Goal: Information Seeking & Learning: Learn about a topic

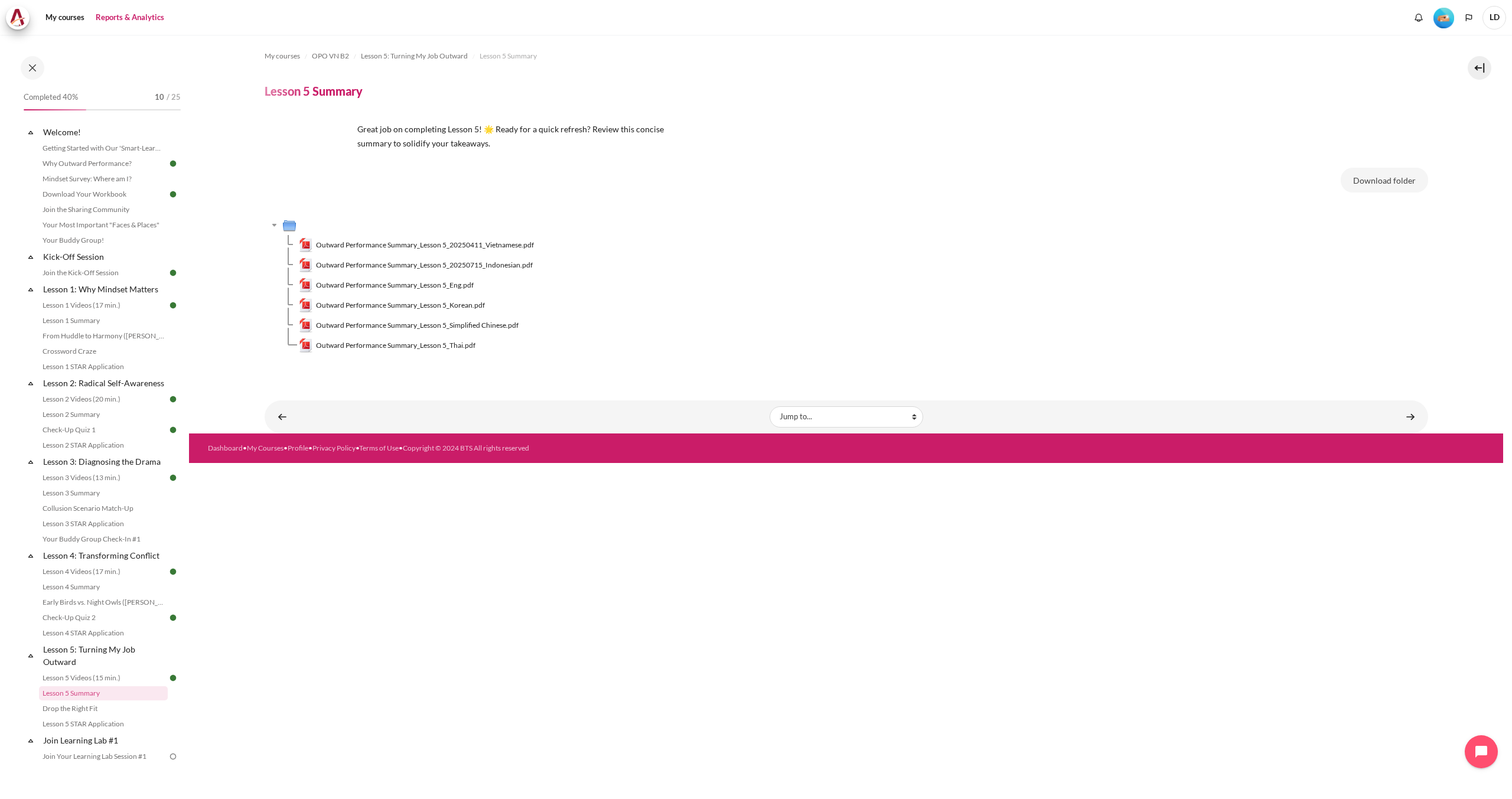
click at [123, 24] on link "Reports & Analytics" at bounding box center [130, 17] width 77 height 24
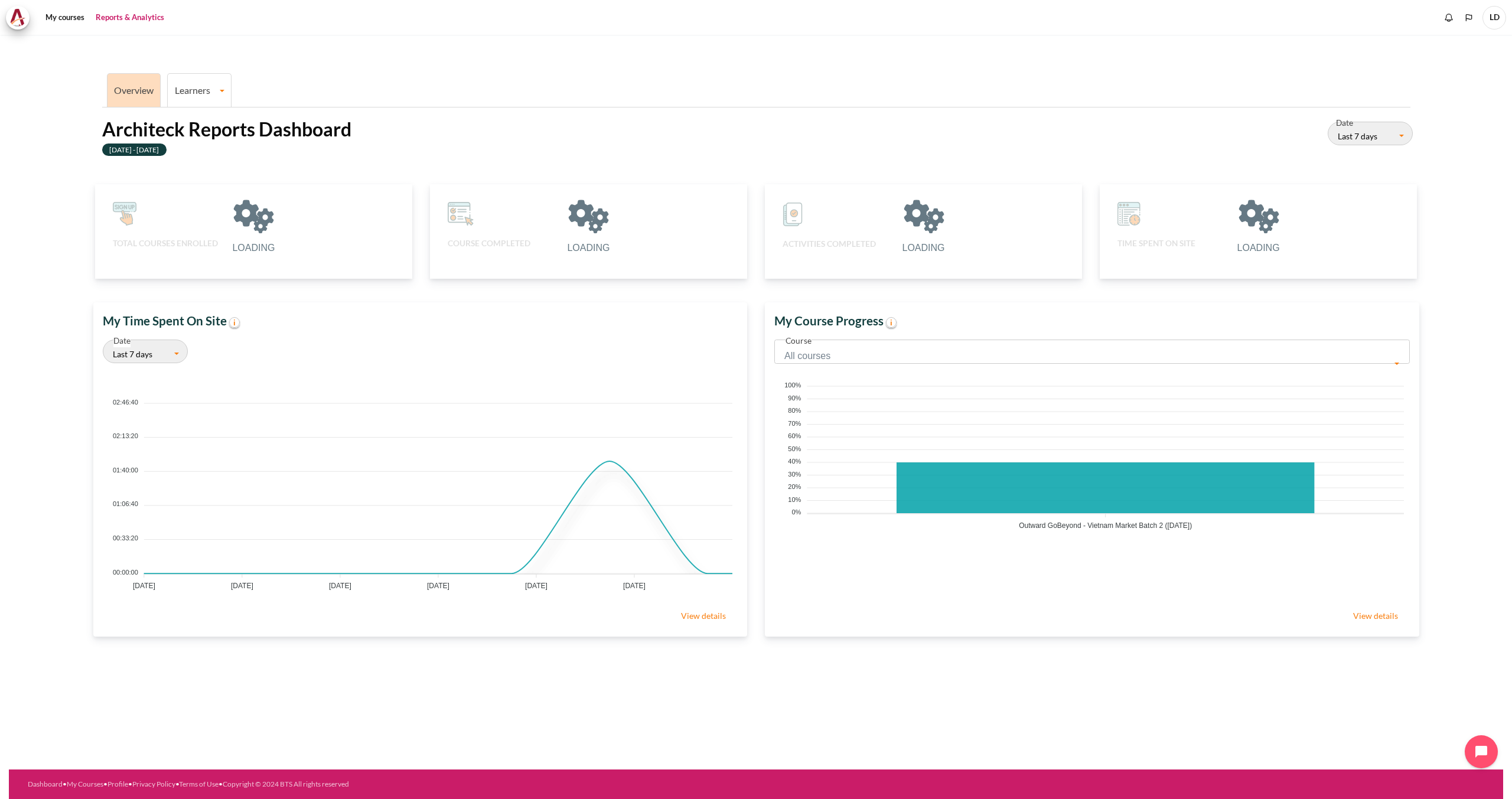
scroll to position [244, 645]
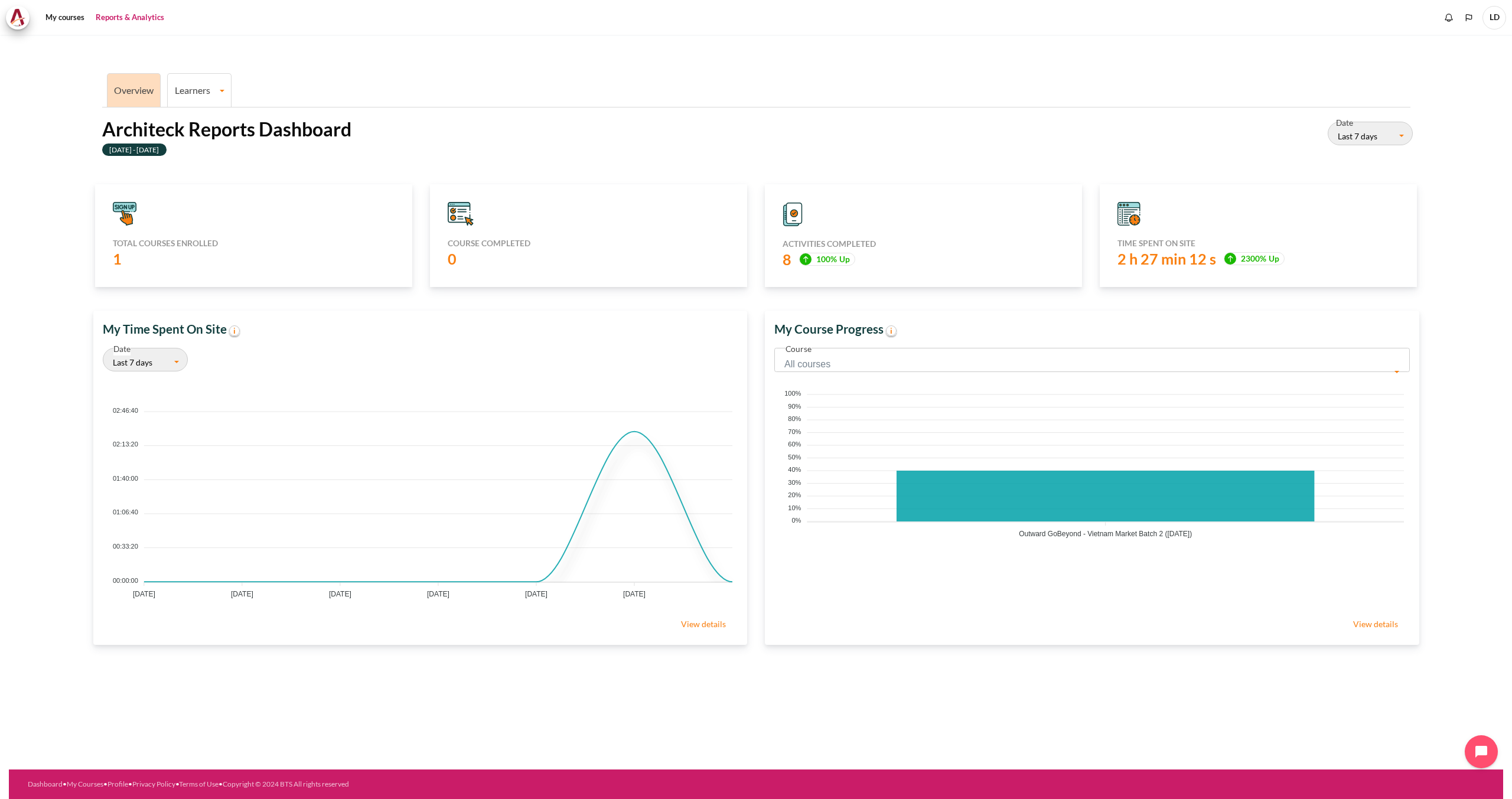
click at [203, 92] on link "Learners" at bounding box center [199, 90] width 63 height 11
click at [193, 118] on link "Learner Course Progress" at bounding box center [199, 131] width 56 height 40
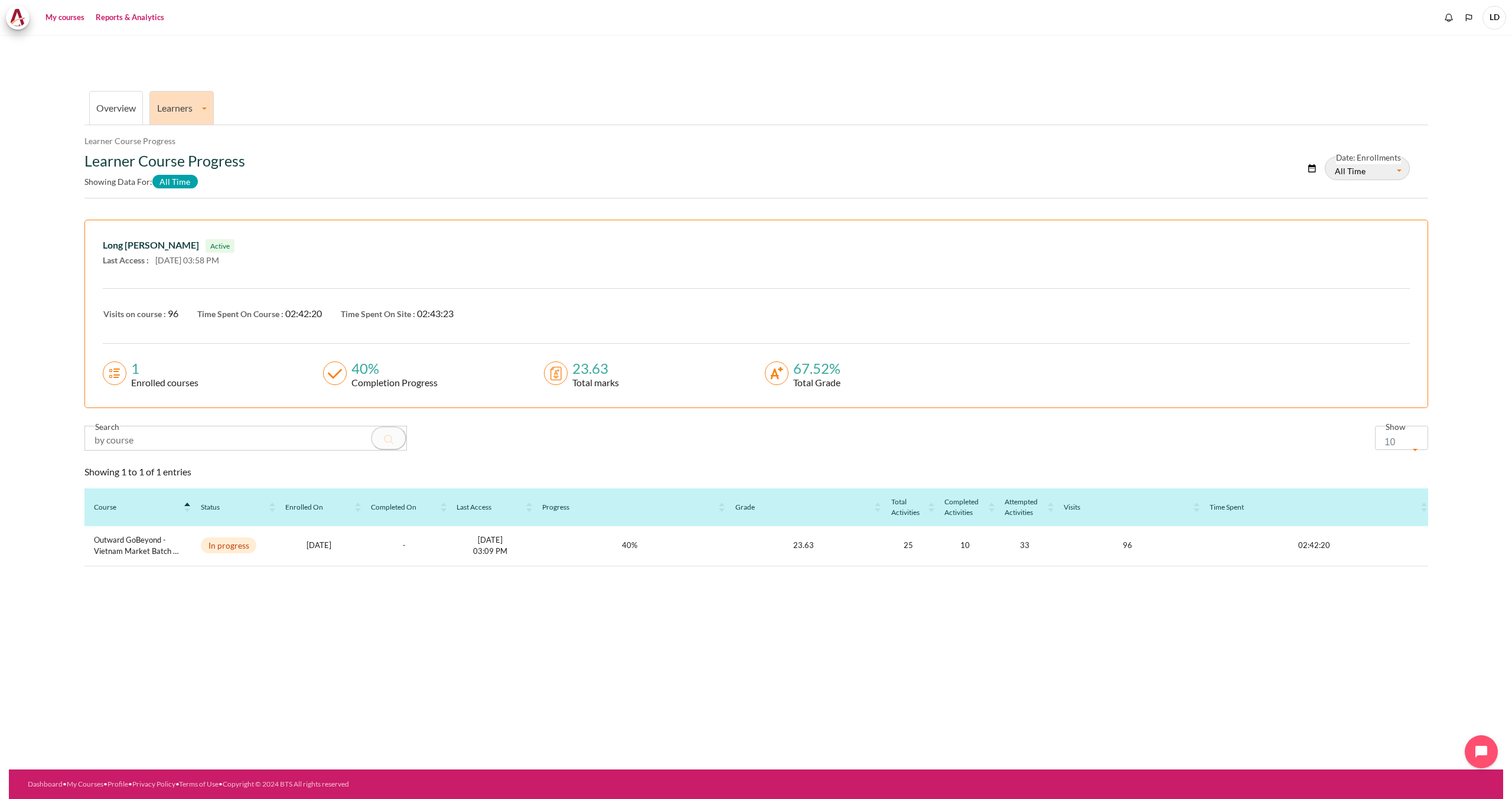
click at [74, 14] on link "My courses" at bounding box center [65, 17] width 47 height 24
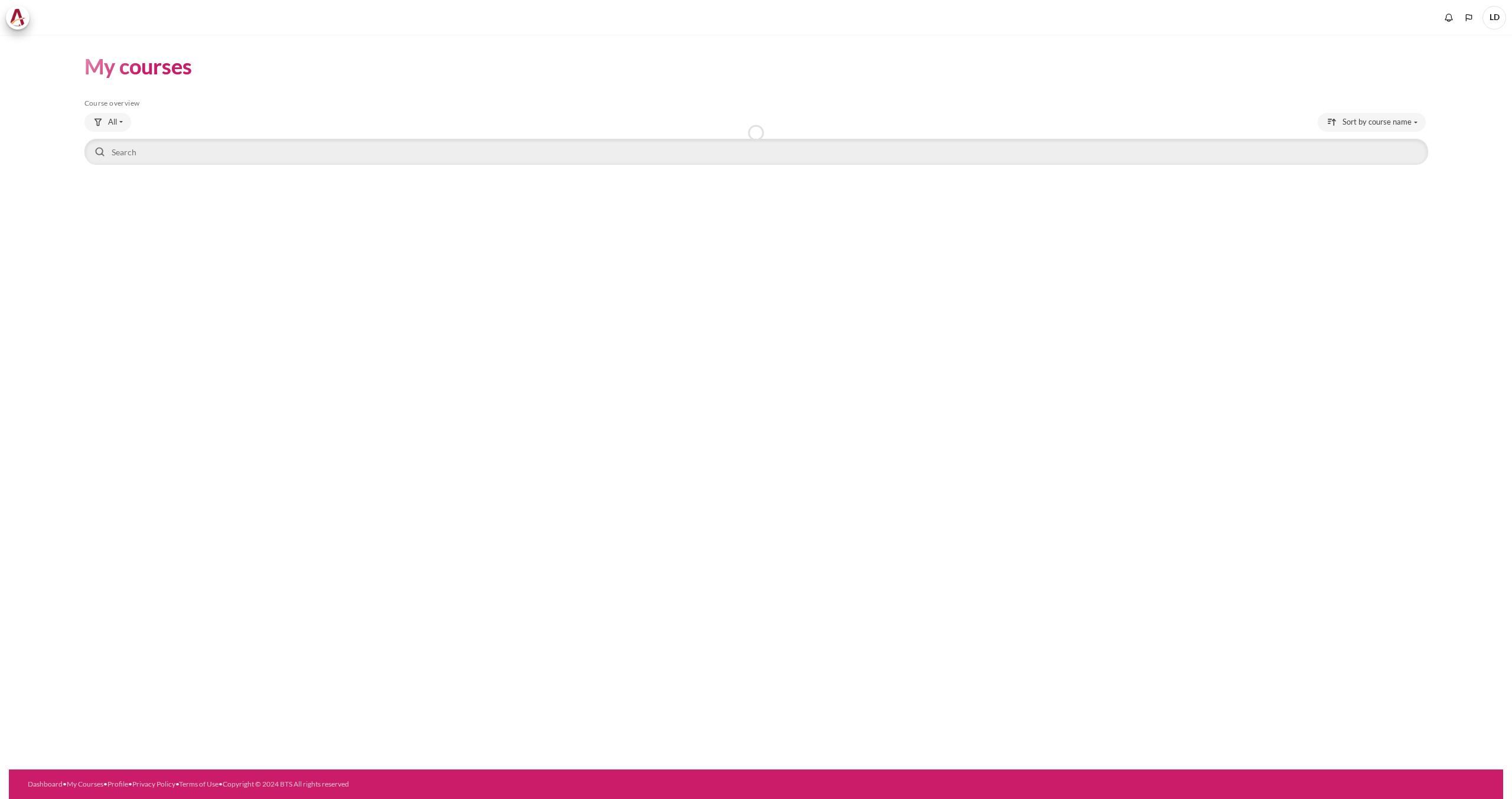
click at [1495, 22] on span "LD" at bounding box center [1495, 17] width 24 height 24
click at [1498, 24] on span "LD" at bounding box center [1495, 17] width 24 height 24
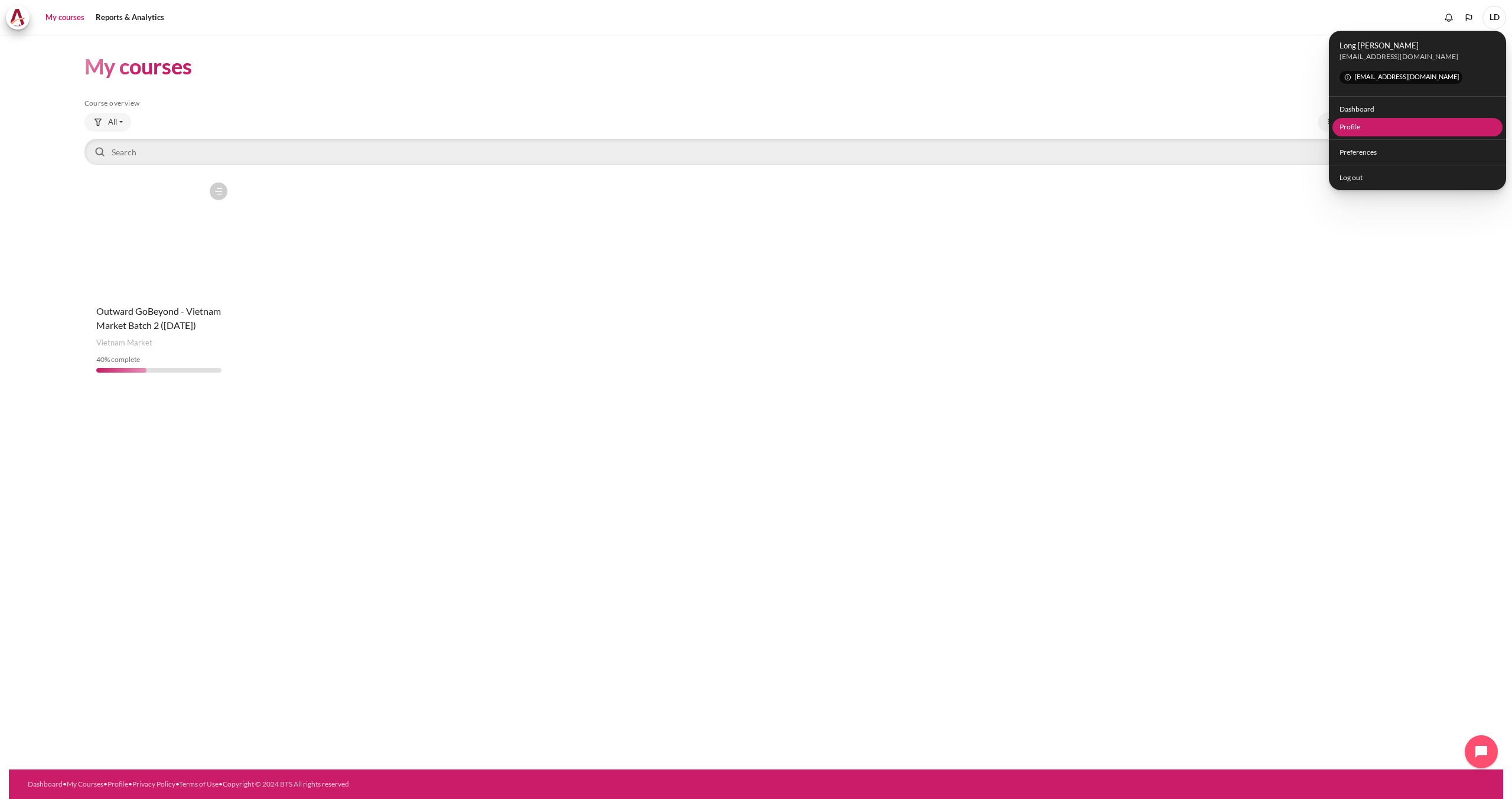
click at [1359, 122] on link "Profile" at bounding box center [1418, 127] width 171 height 18
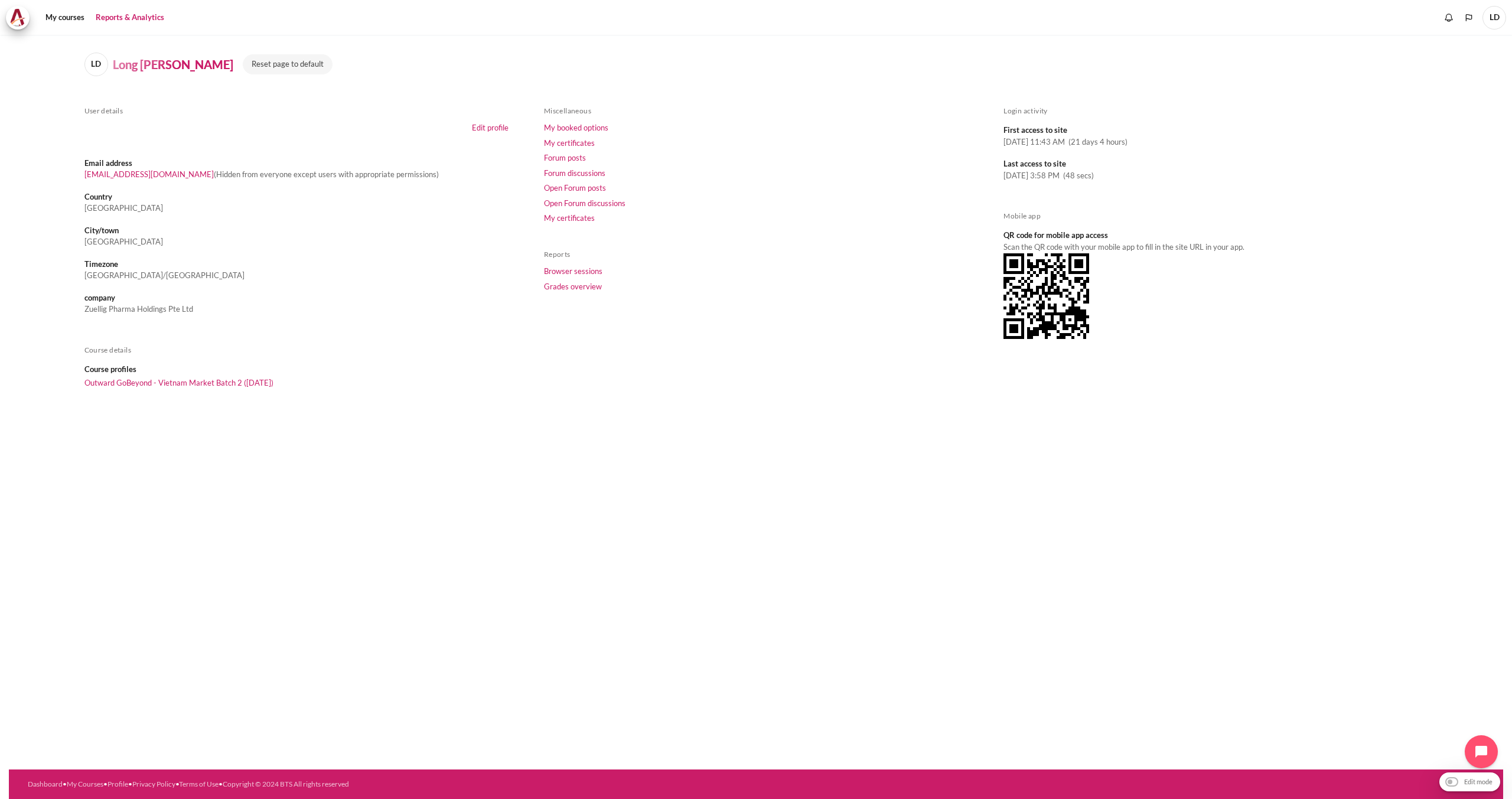
click at [133, 23] on link "Reports & Analytics" at bounding box center [130, 17] width 77 height 24
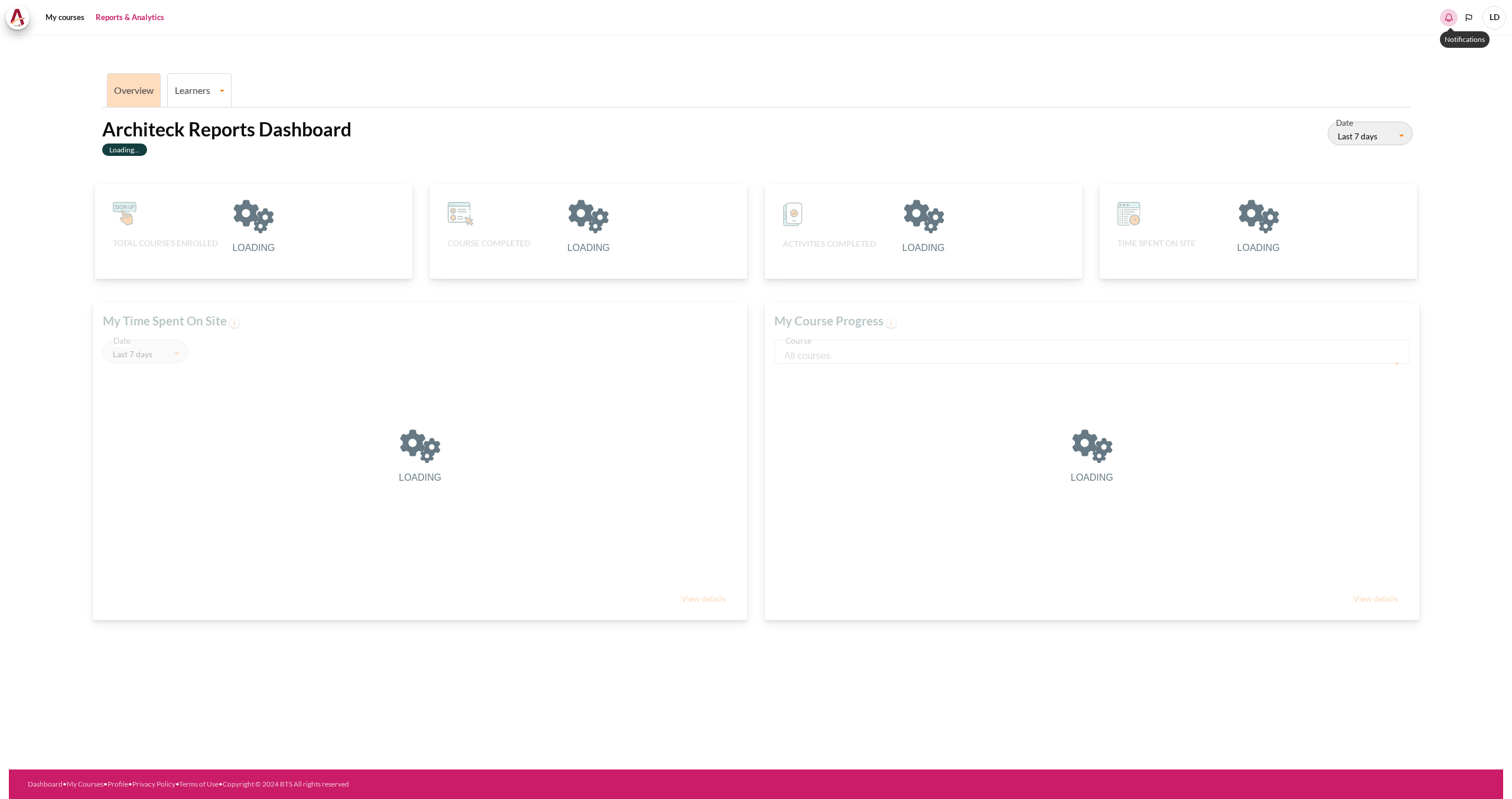
click at [1449, 24] on div "0" at bounding box center [1449, 17] width 17 height 17
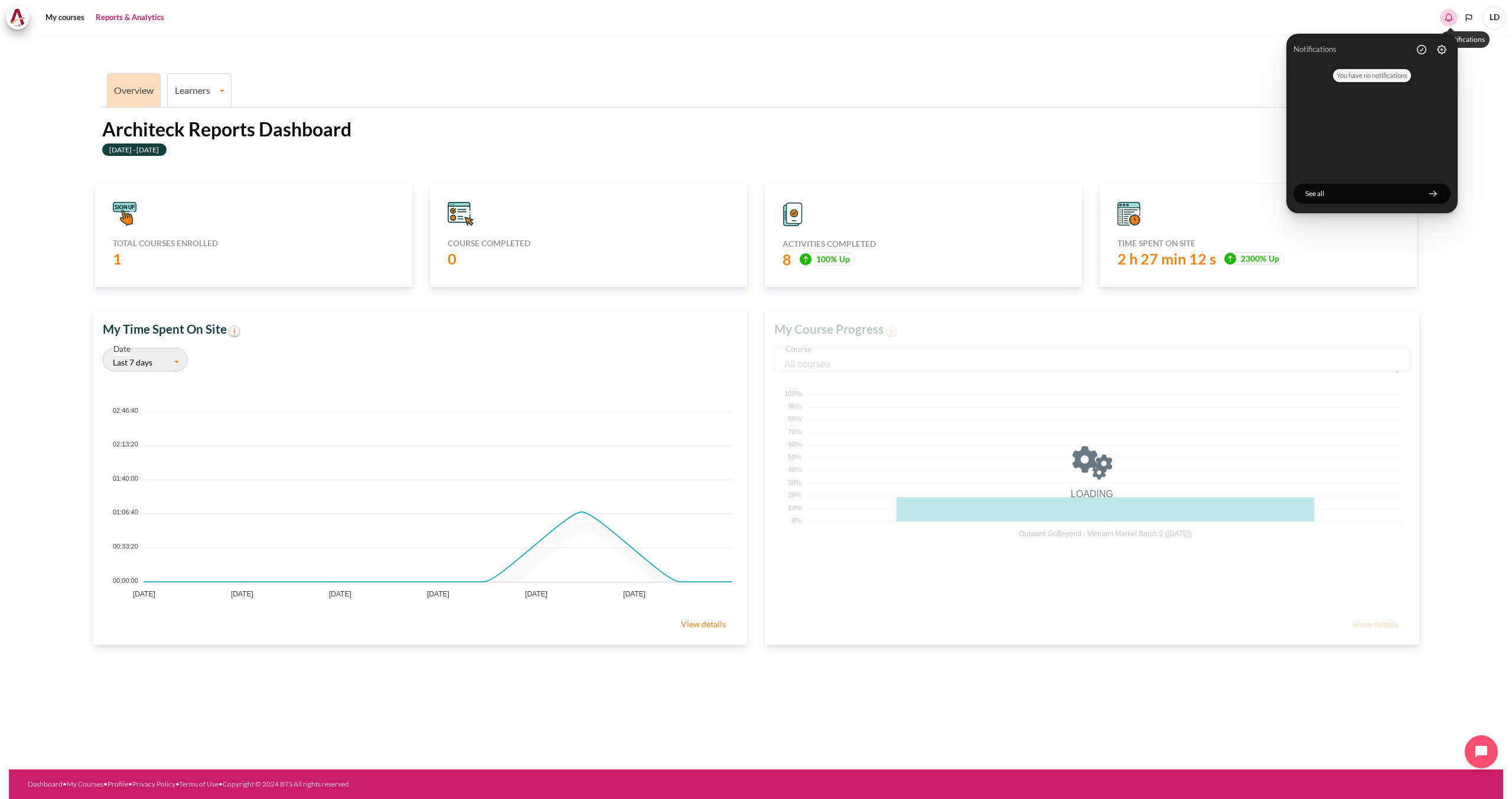
scroll to position [235, 645]
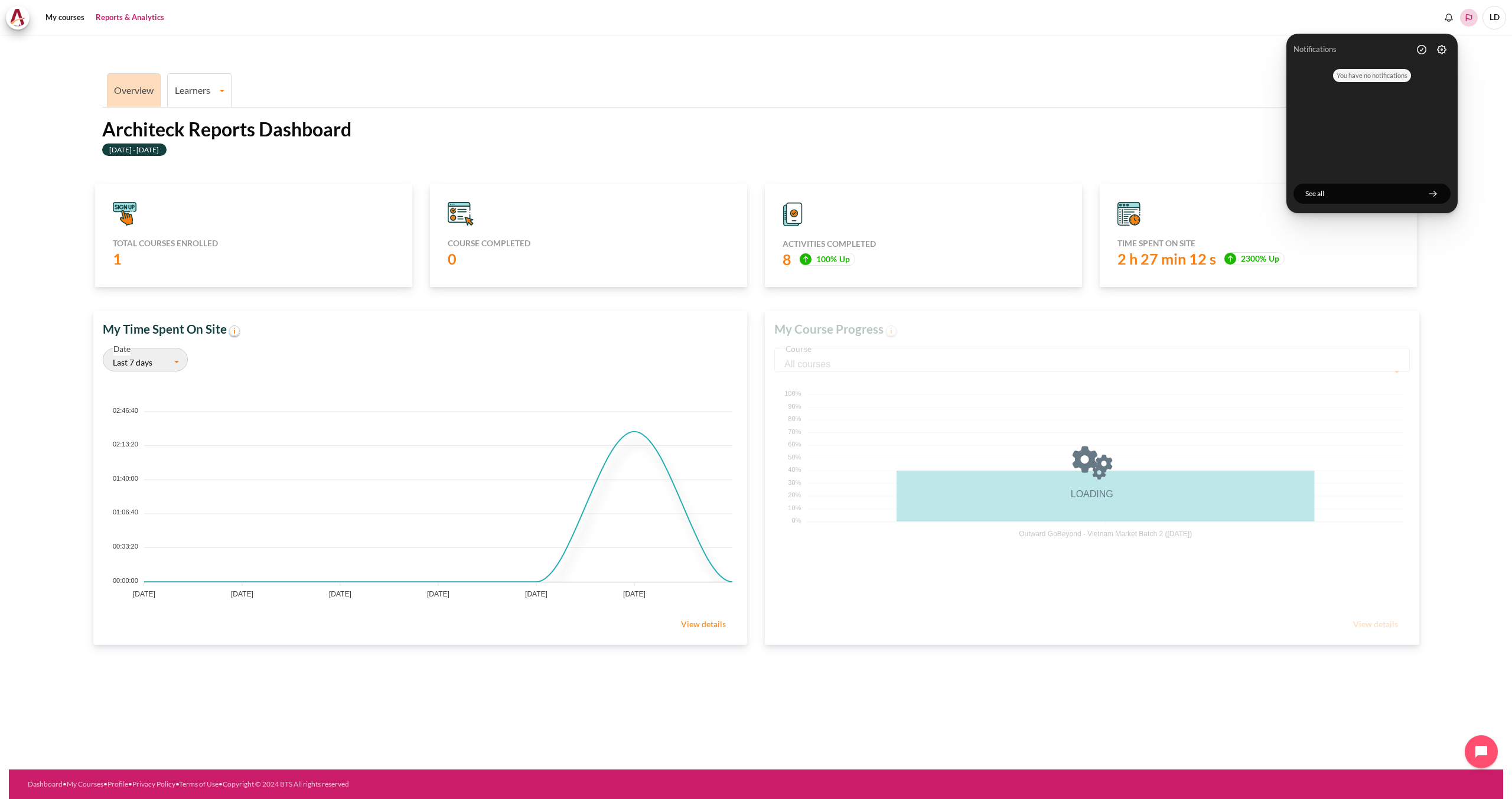
click at [1475, 22] on button "Languages" at bounding box center [1469, 17] width 17 height 17
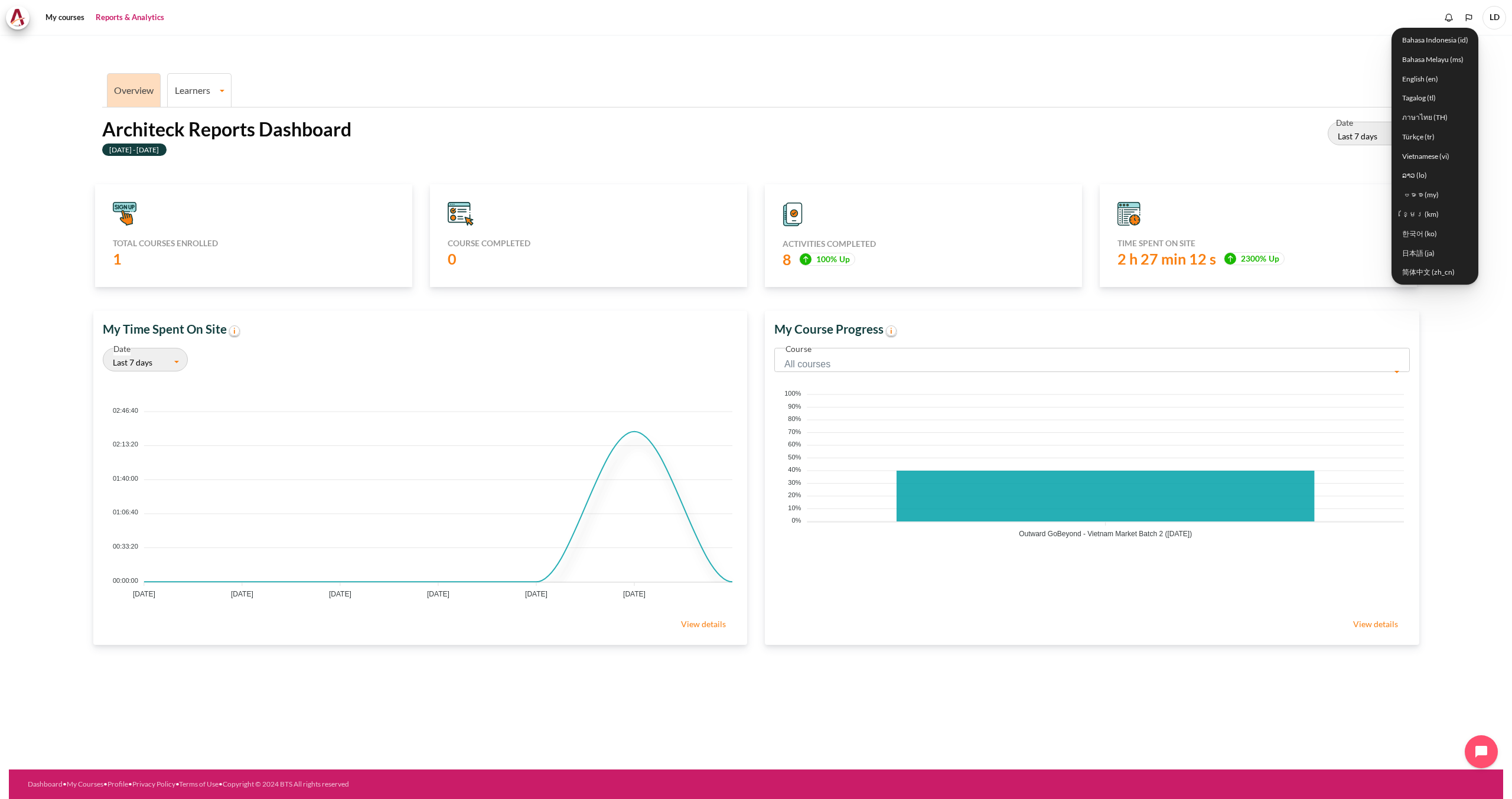
click at [1494, 21] on span "LD" at bounding box center [1495, 17] width 24 height 24
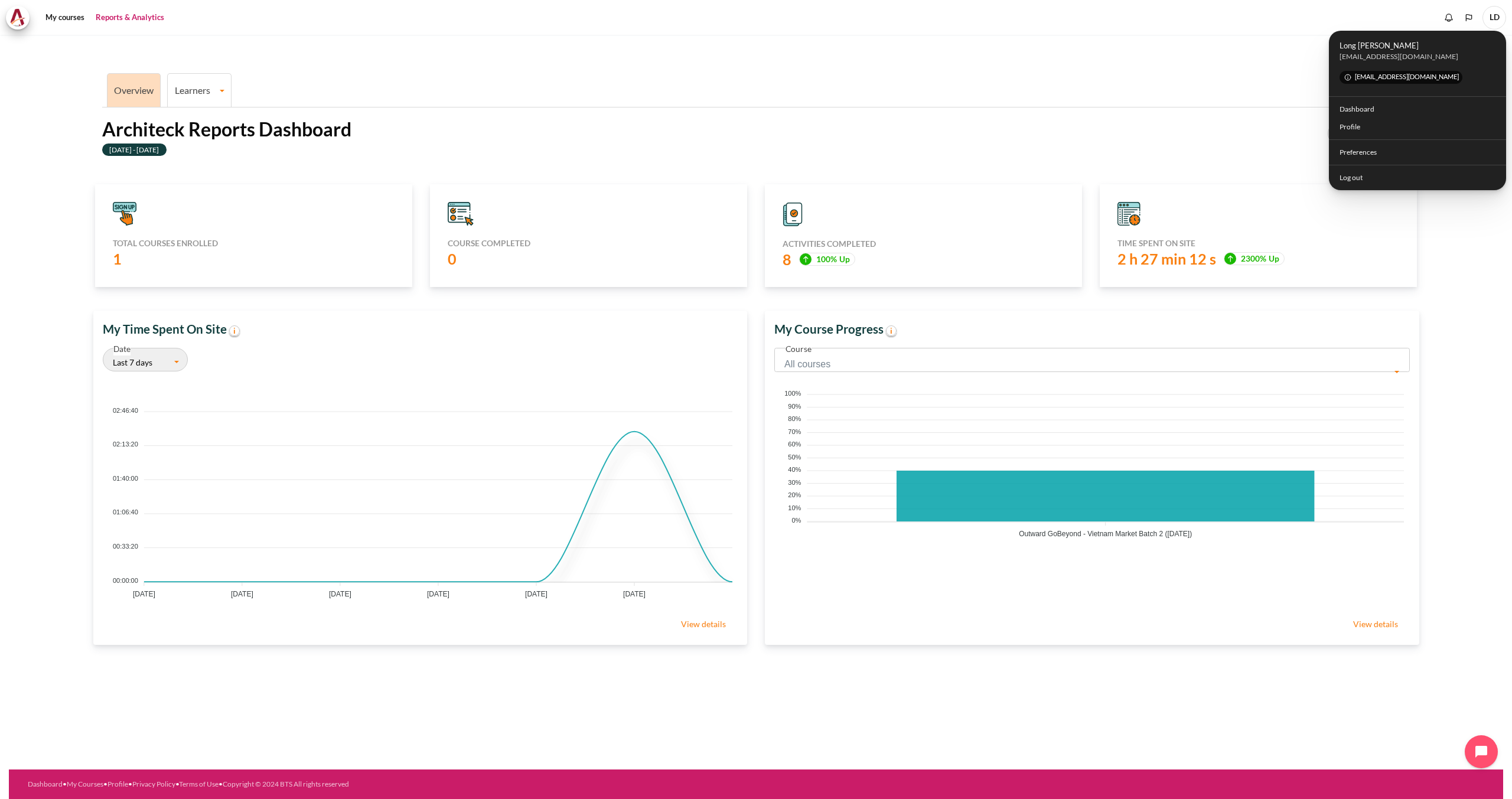
click at [1372, 626] on link "View details" at bounding box center [1375, 623] width 68 height 24
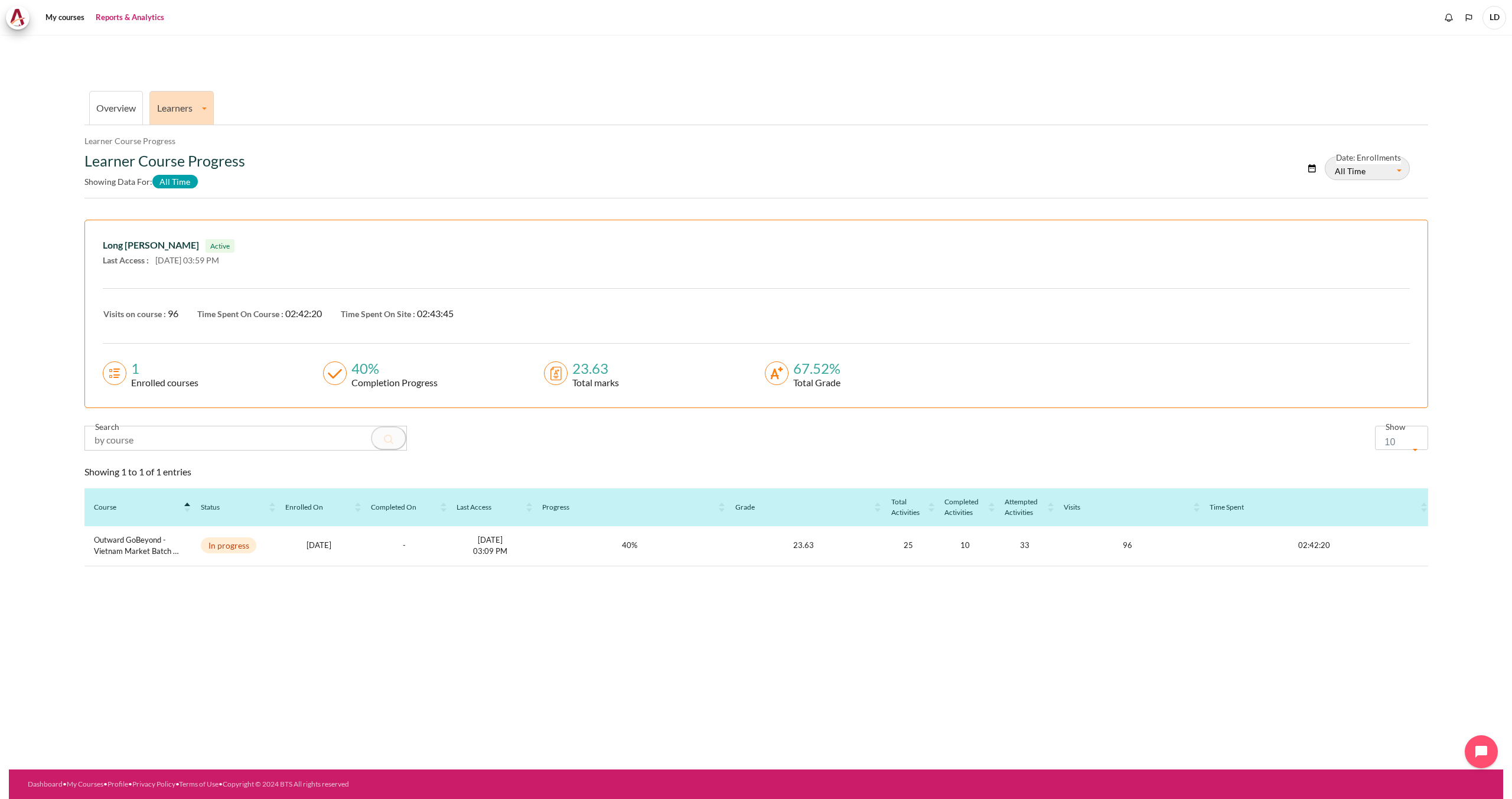
click at [114, 107] on link "Overview" at bounding box center [116, 108] width 40 height 11
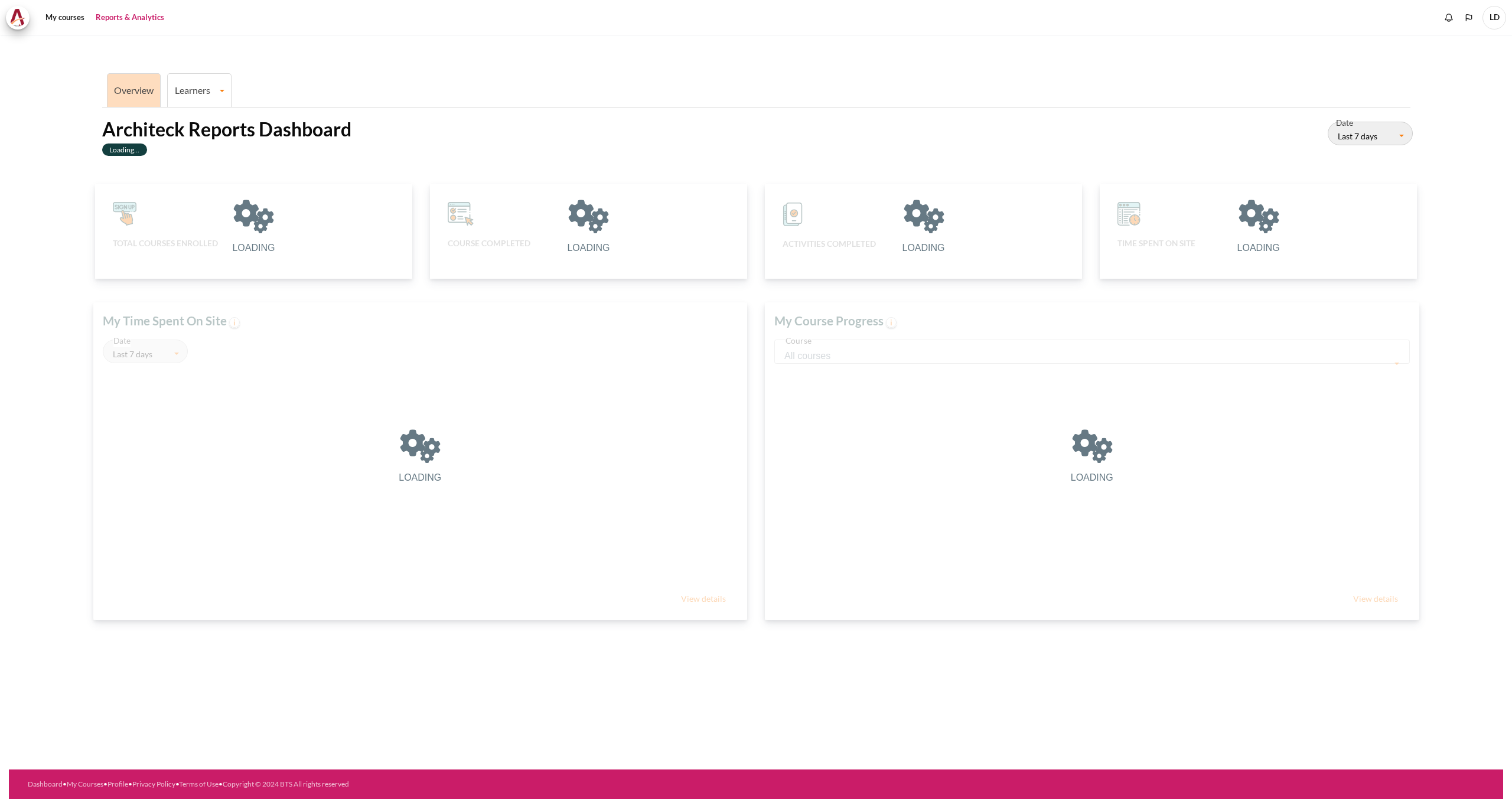
click at [1486, 22] on span "LD" at bounding box center [1495, 17] width 24 height 24
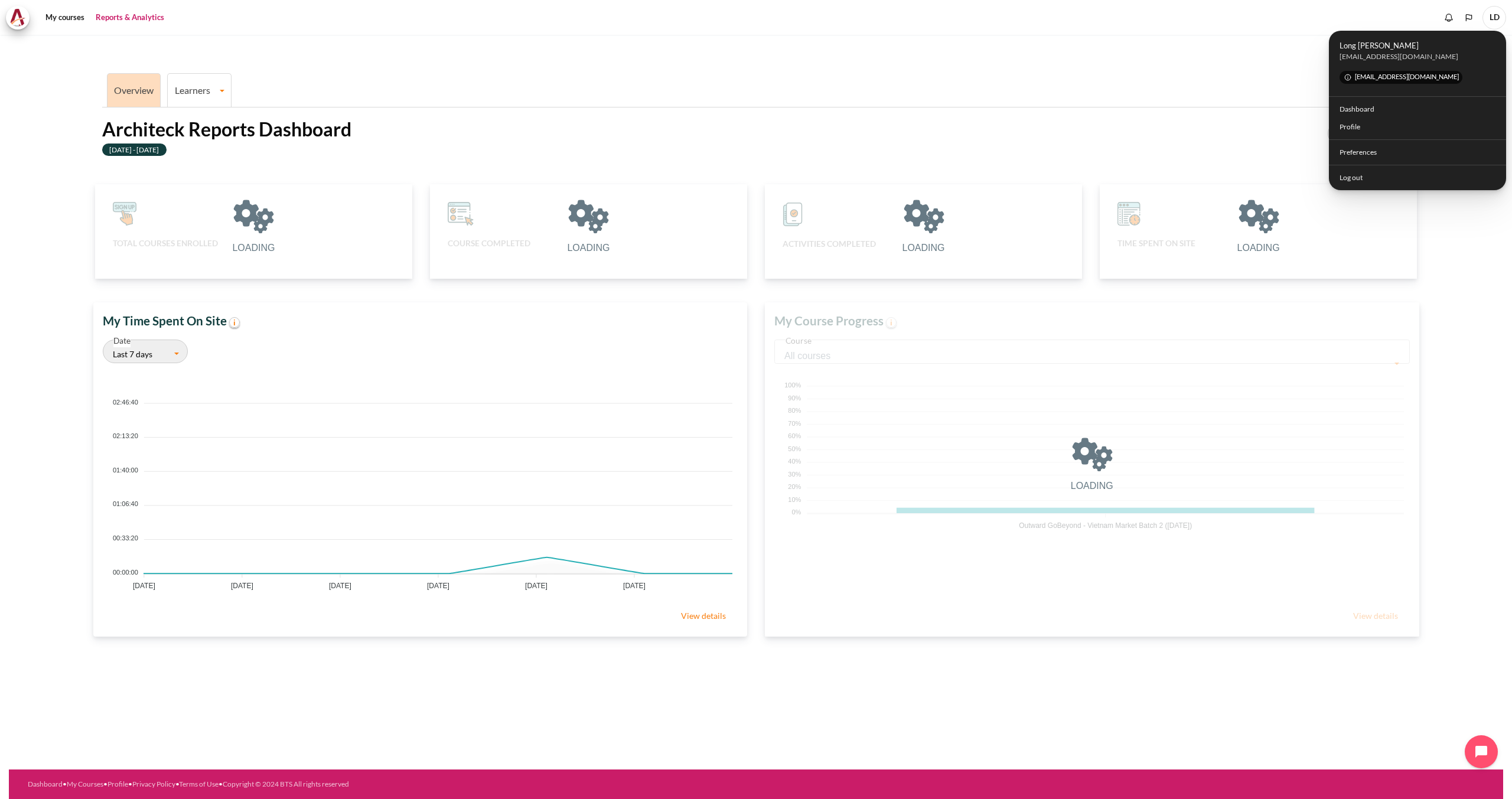
scroll to position [235, 645]
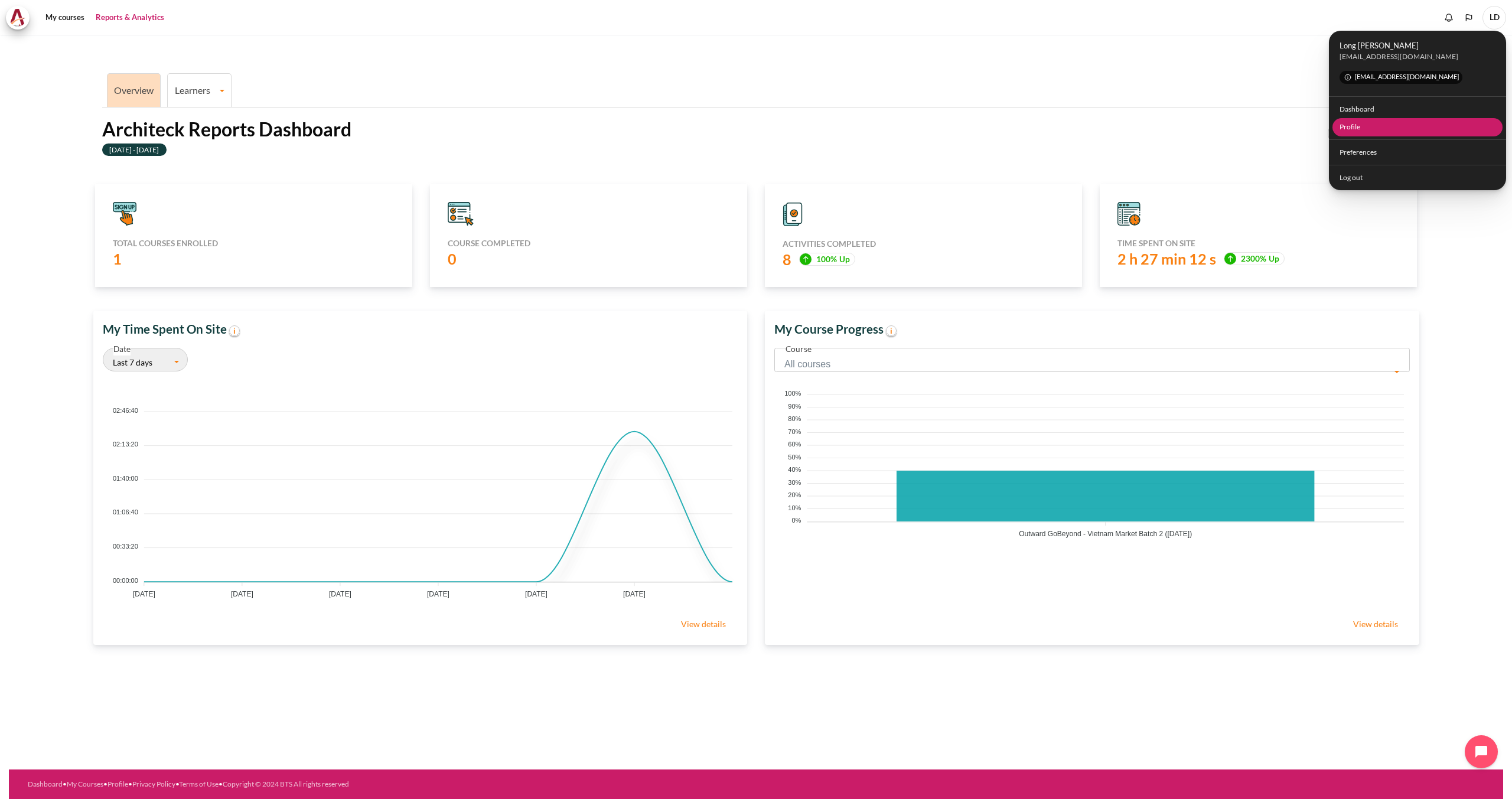
click at [1360, 130] on link "Profile" at bounding box center [1418, 127] width 171 height 18
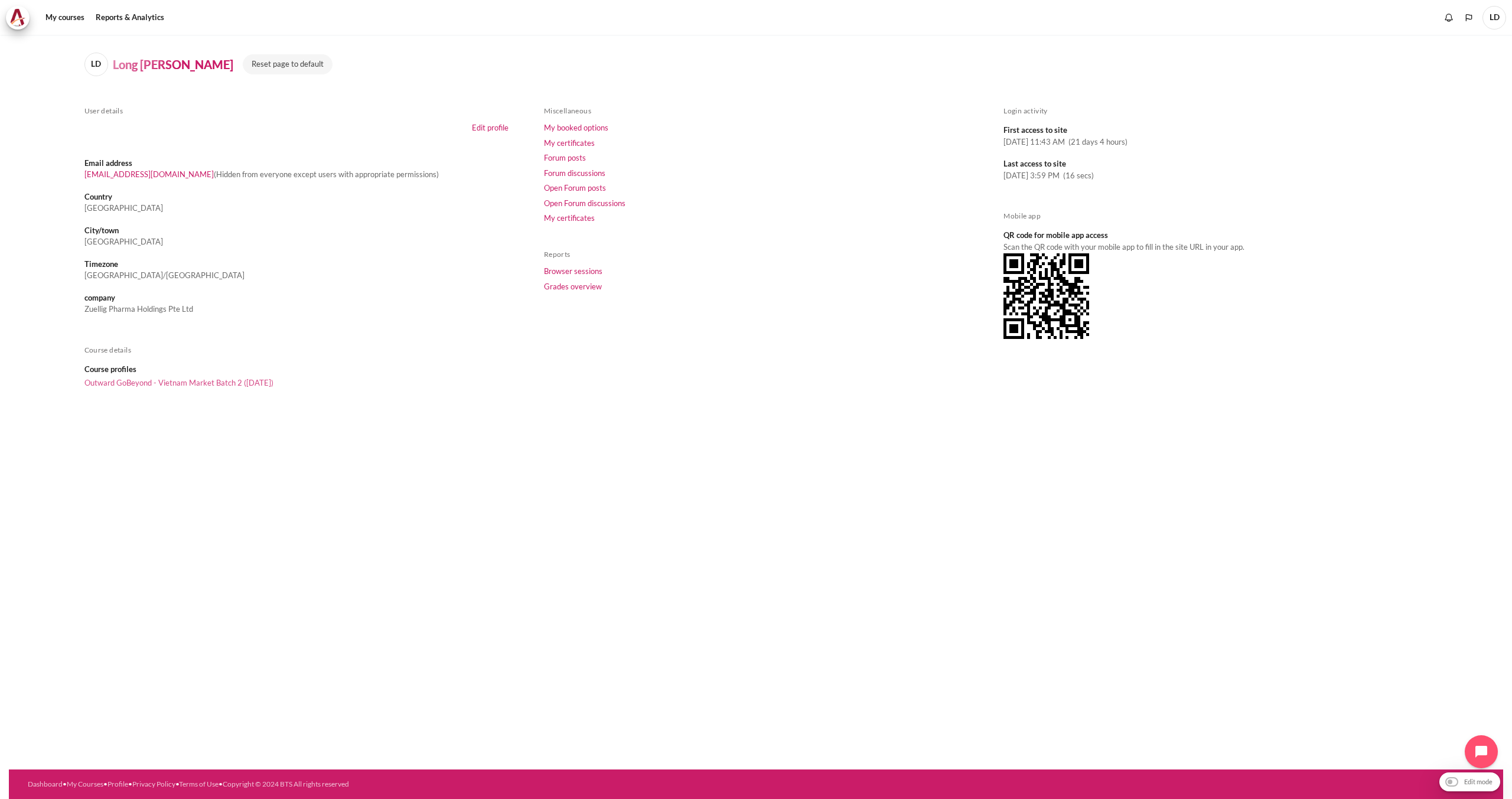
click at [219, 382] on link "Outward GoBeyond - Vietnam Market Batch 2 ([DATE])" at bounding box center [178, 383] width 189 height 10
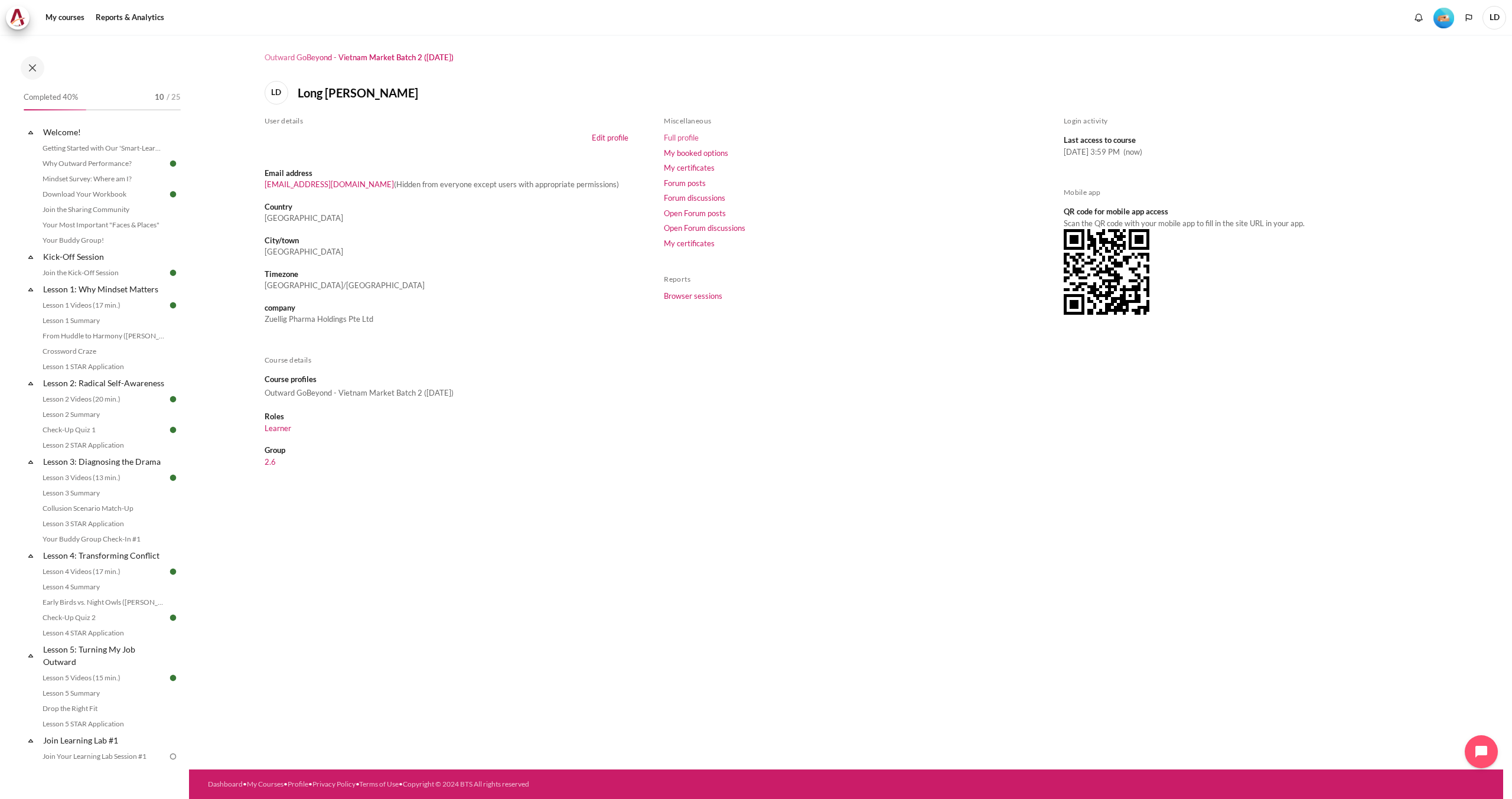
click at [690, 134] on link "Full profile" at bounding box center [681, 138] width 35 height 10
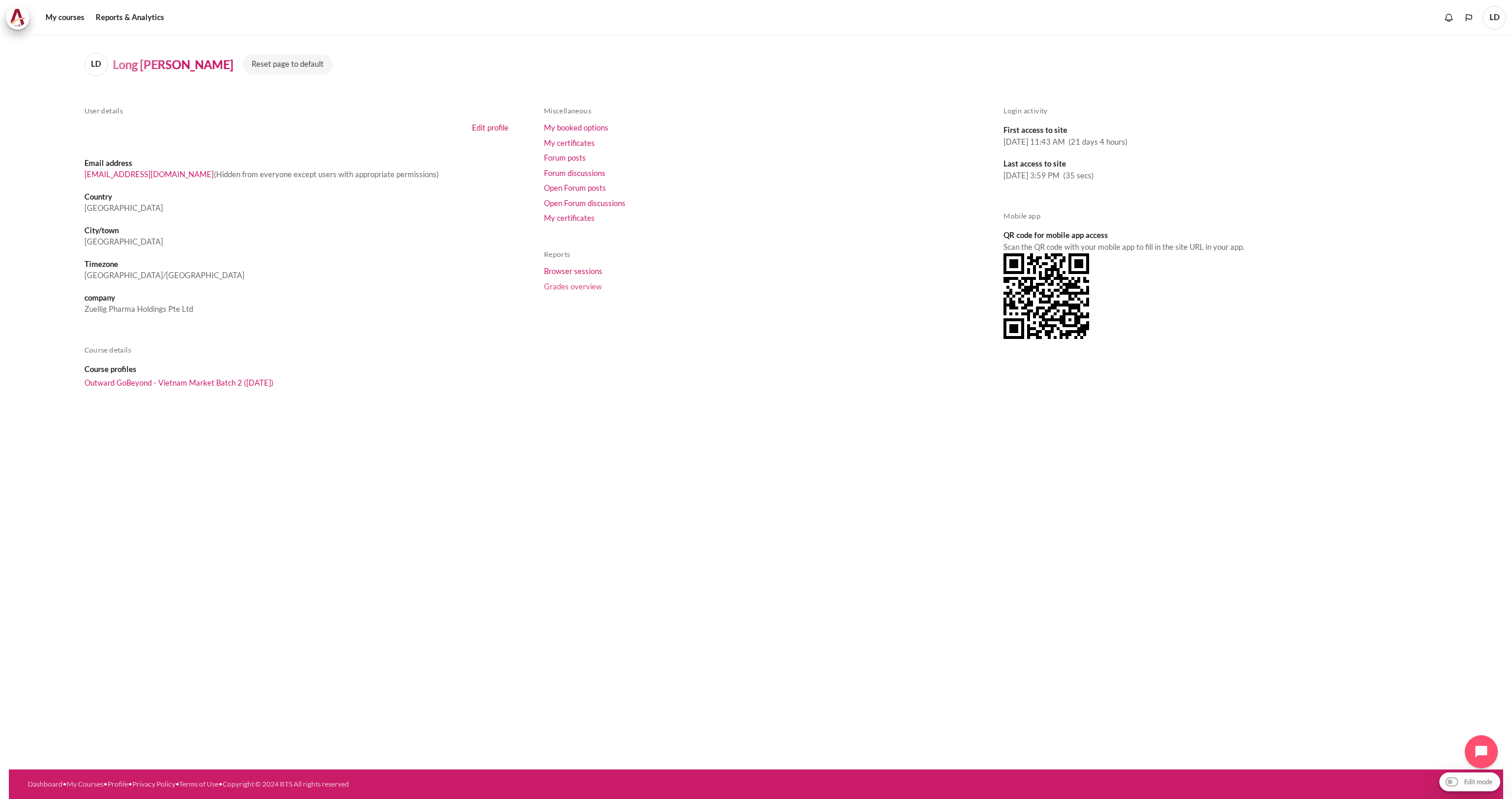
click at [587, 284] on link "Grades overview" at bounding box center [573, 286] width 58 height 10
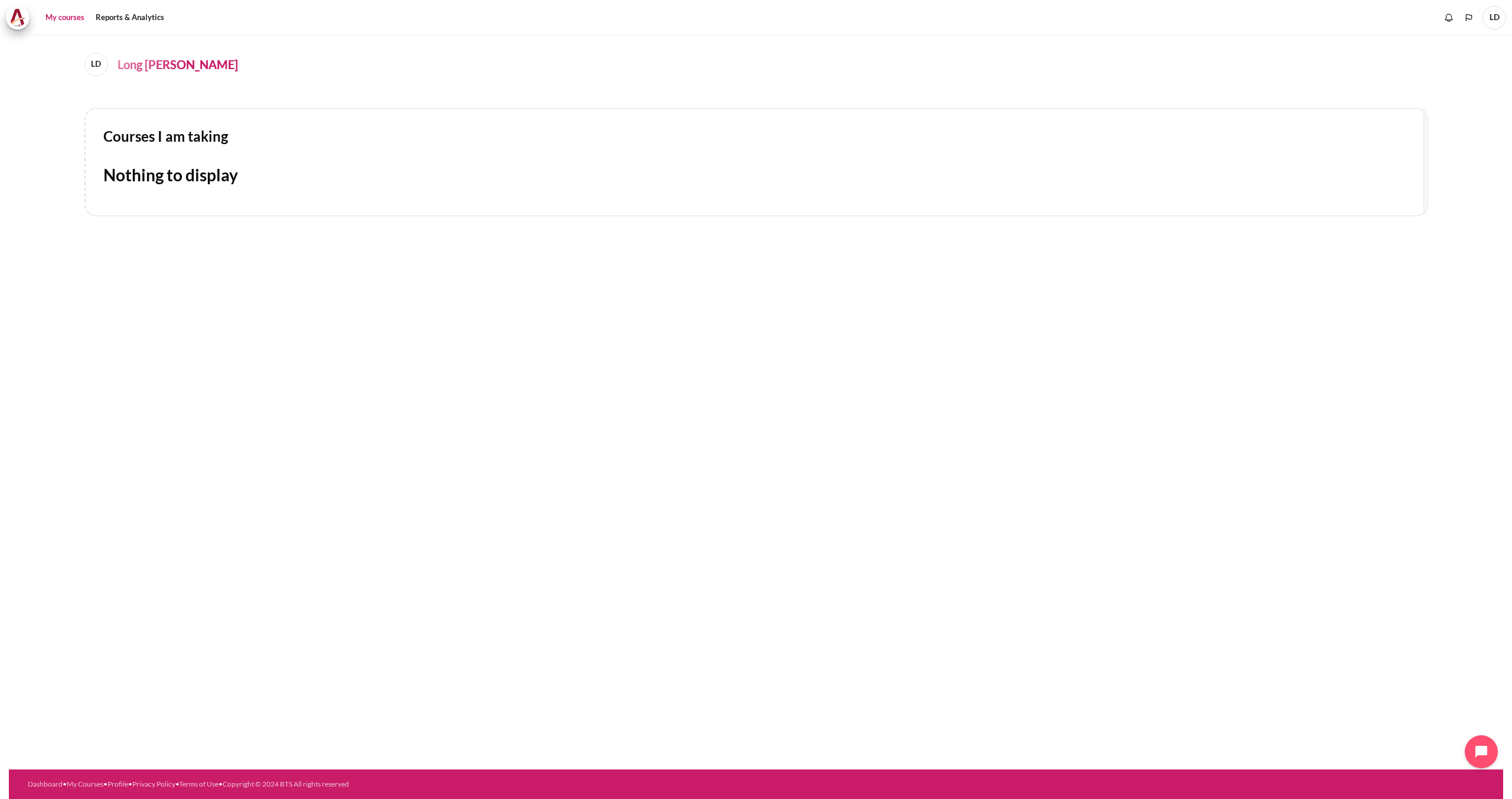
click at [65, 20] on link "My courses" at bounding box center [65, 17] width 47 height 24
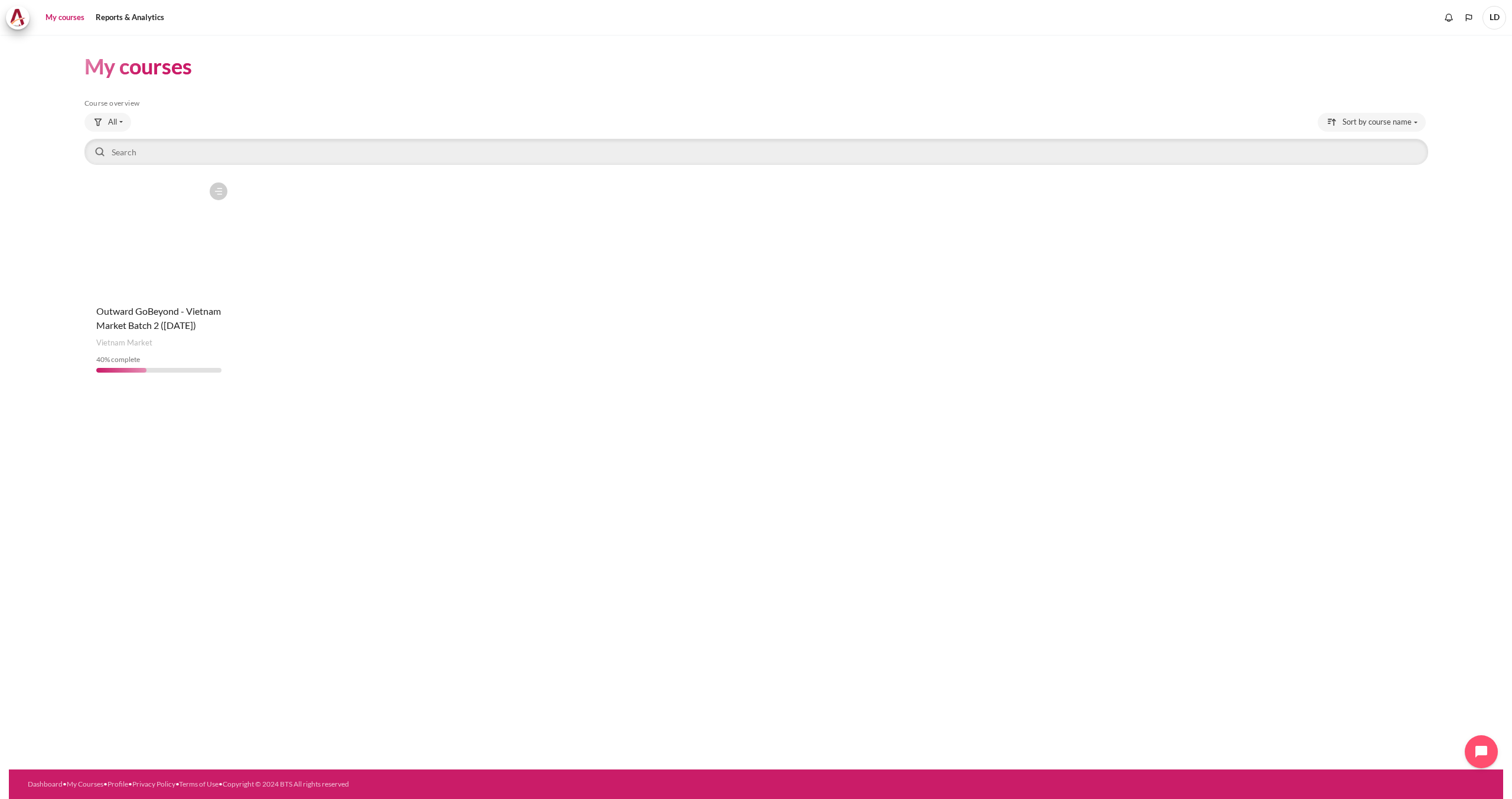
click at [151, 250] on figure "Content" at bounding box center [159, 235] width 149 height 118
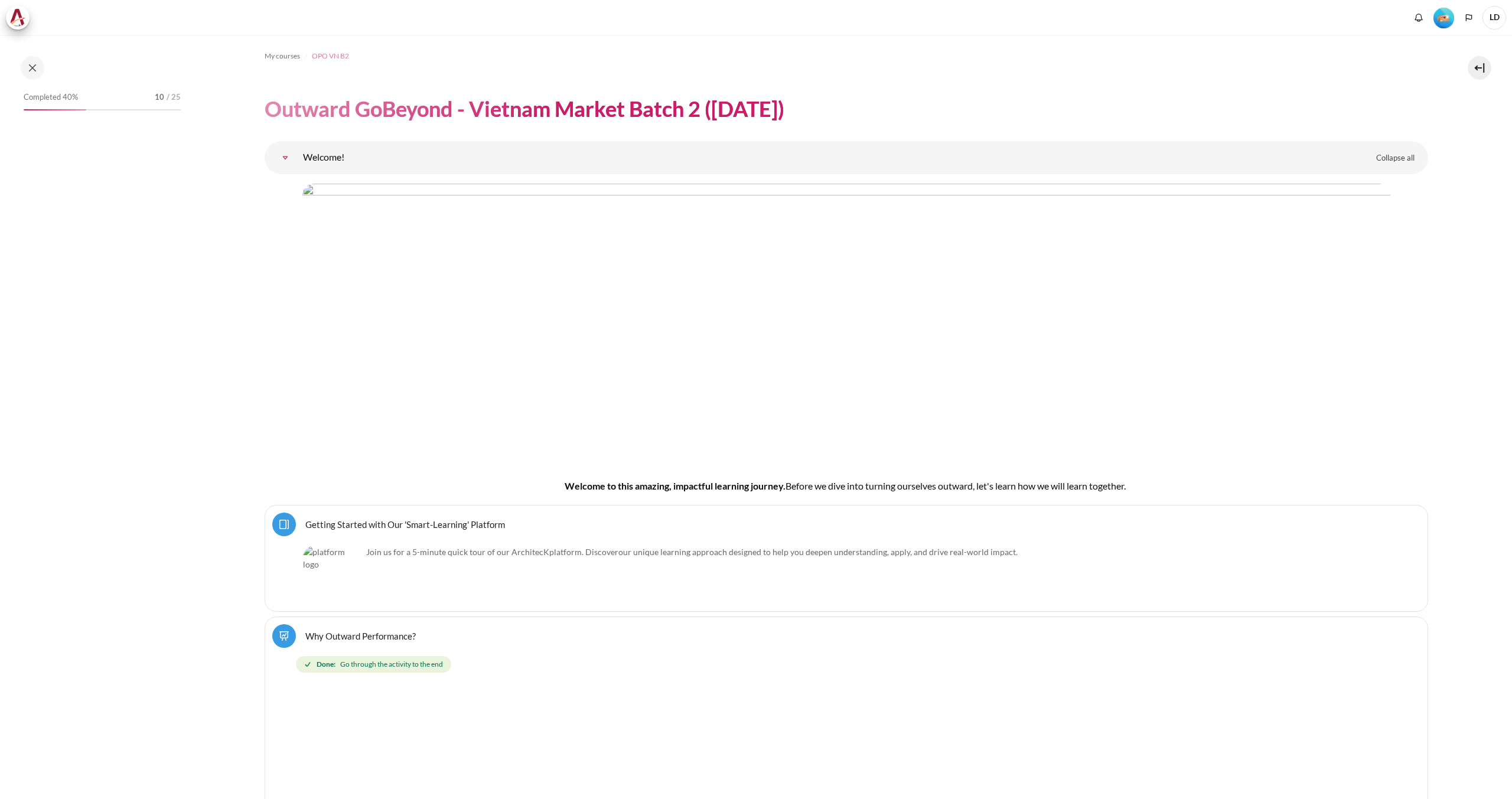
click at [334, 59] on span "OPO VN B2" at bounding box center [330, 56] width 37 height 10
click at [1479, 70] on button at bounding box center [1480, 68] width 24 height 24
click at [1480, 65] on button at bounding box center [1480, 68] width 24 height 24
click at [1401, 150] on link "Collapse all Expand all" at bounding box center [1396, 158] width 56 height 20
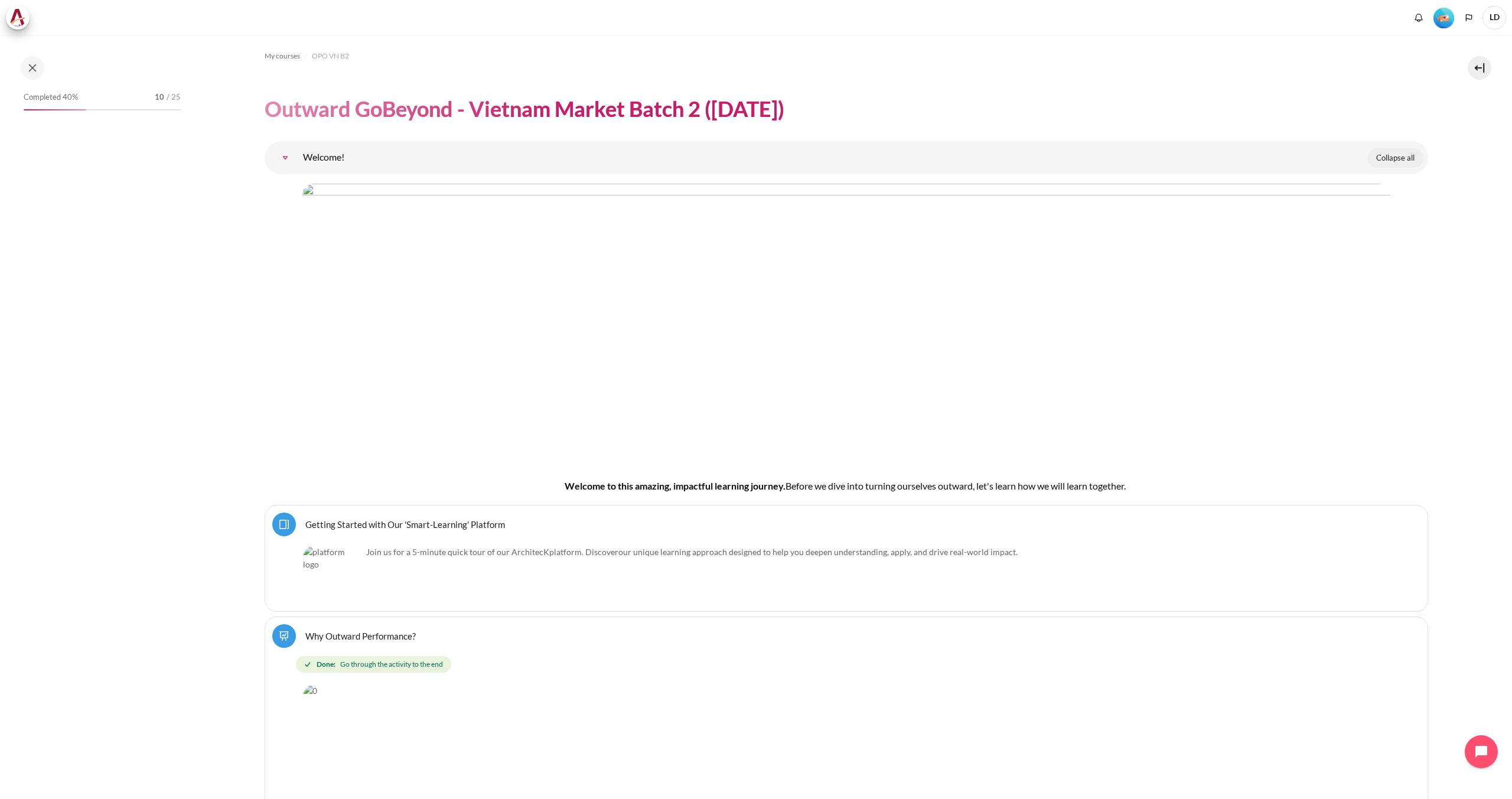
click at [1396, 149] on link "Collapse all Expand all" at bounding box center [1396, 158] width 56 height 20
click at [1480, 61] on button at bounding box center [1480, 68] width 24 height 24
click at [1494, 24] on span "LD" at bounding box center [1495, 17] width 24 height 24
click at [1499, 19] on span "LD" at bounding box center [1495, 17] width 24 height 24
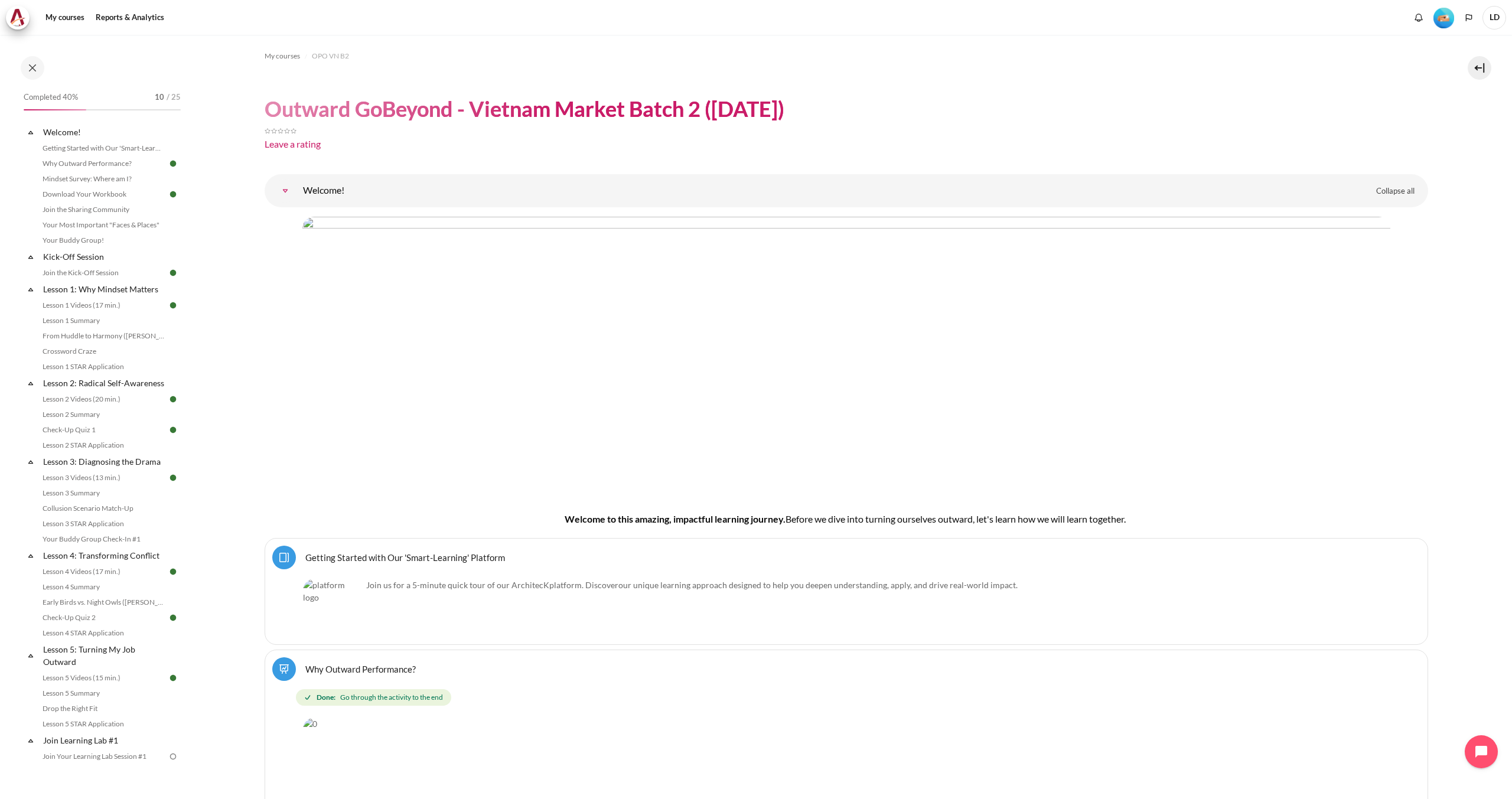
click at [1444, 18] on img "Level #2" at bounding box center [1444, 18] width 21 height 21
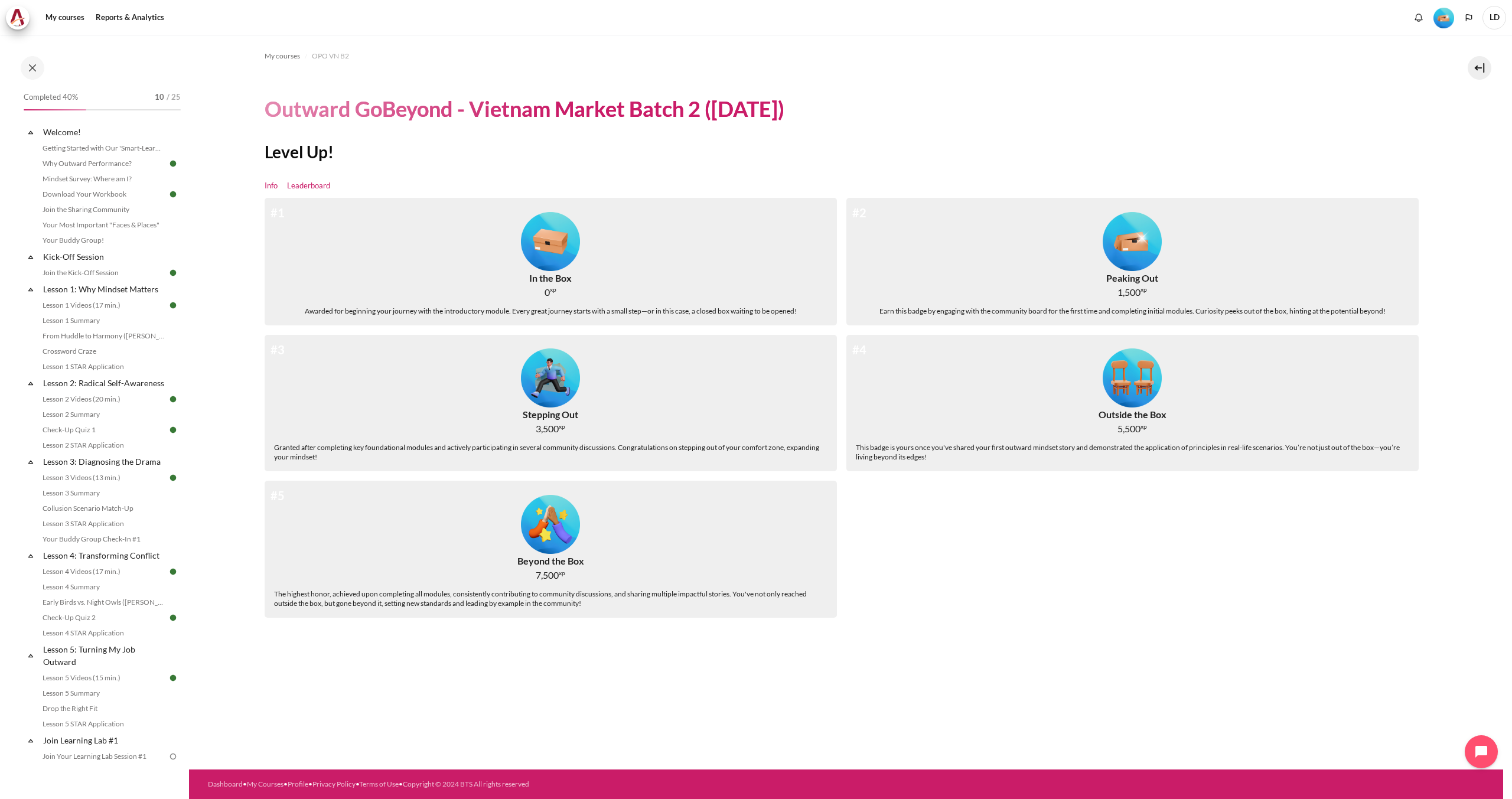
click at [311, 186] on link "Leaderboard" at bounding box center [309, 186] width 43 height 12
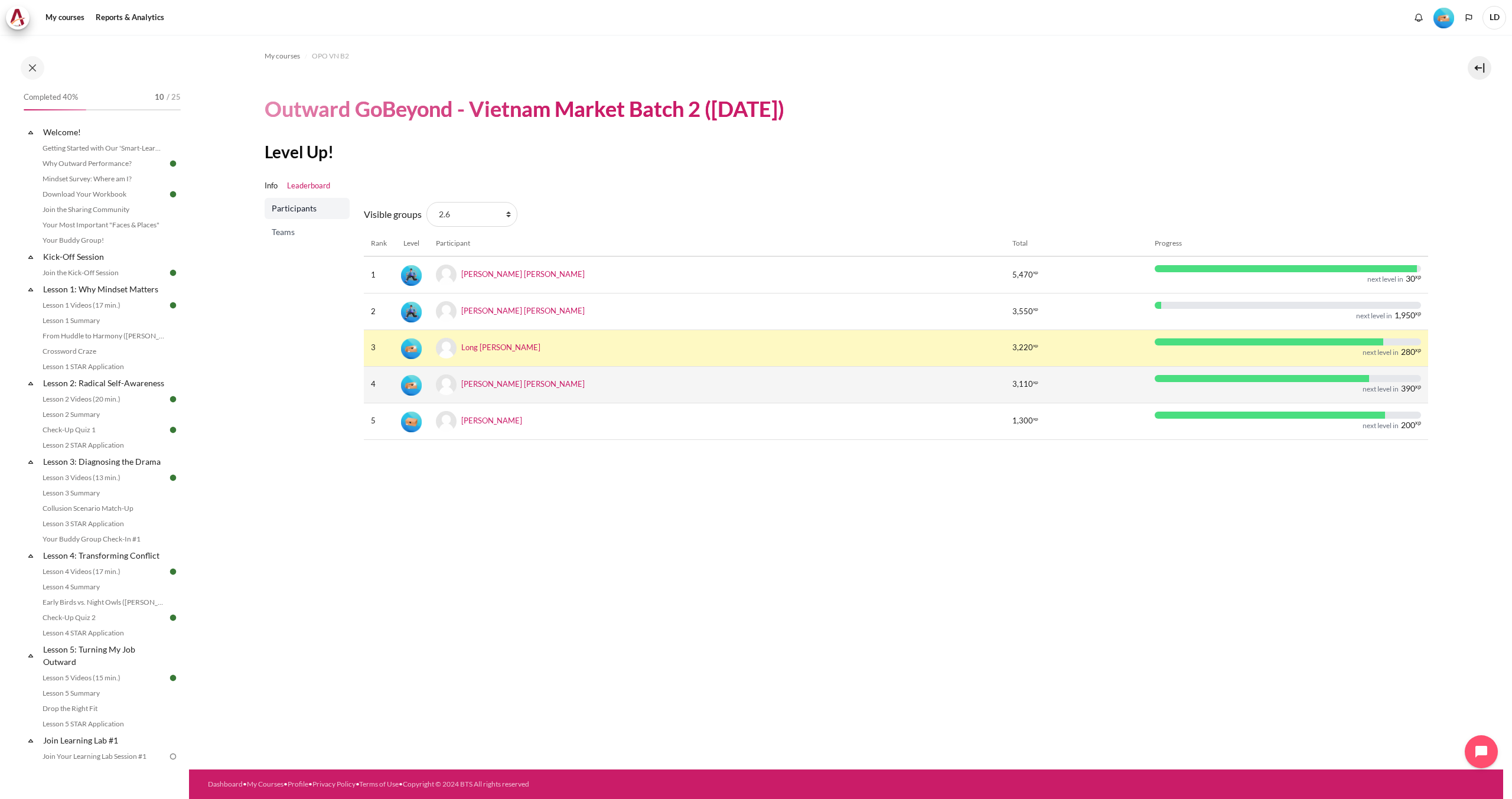
click at [1033, 382] on span "xp" at bounding box center [1036, 382] width 6 height 3
click at [491, 382] on link "Cuong Tran Quoc" at bounding box center [523, 383] width 123 height 10
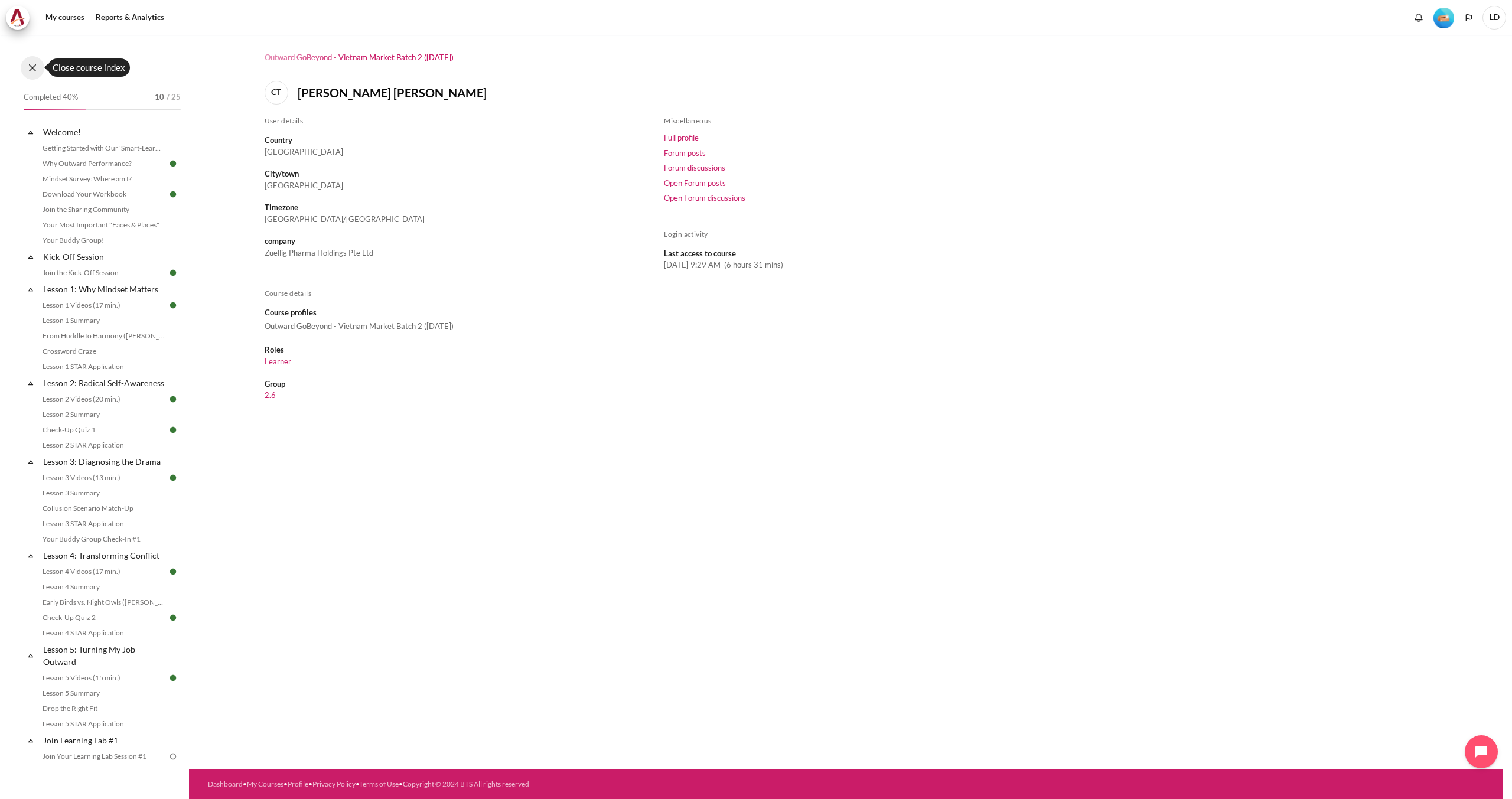
click at [38, 68] on button at bounding box center [33, 68] width 24 height 24
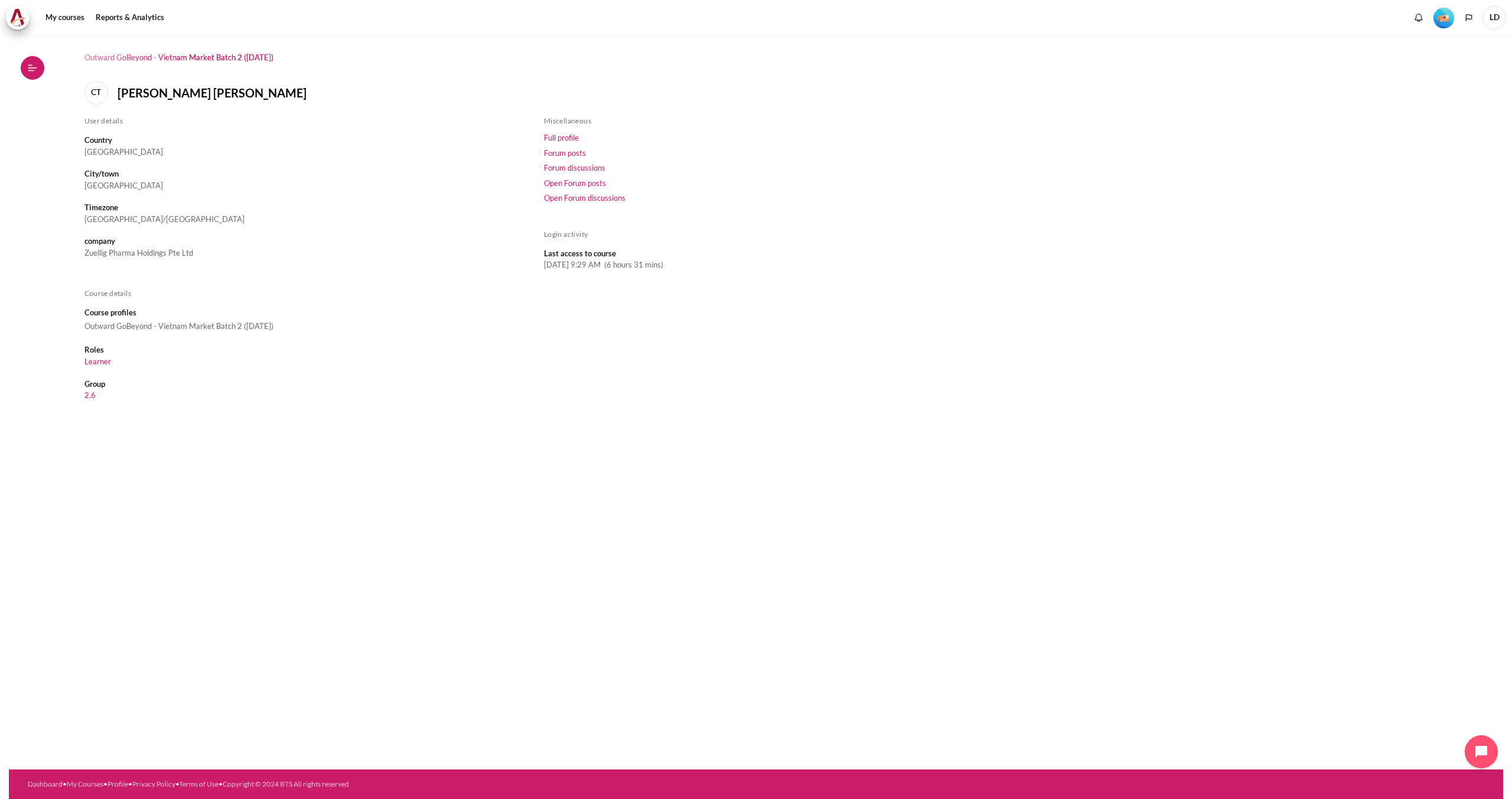
click at [38, 72] on button "Open course index" at bounding box center [33, 68] width 24 height 24
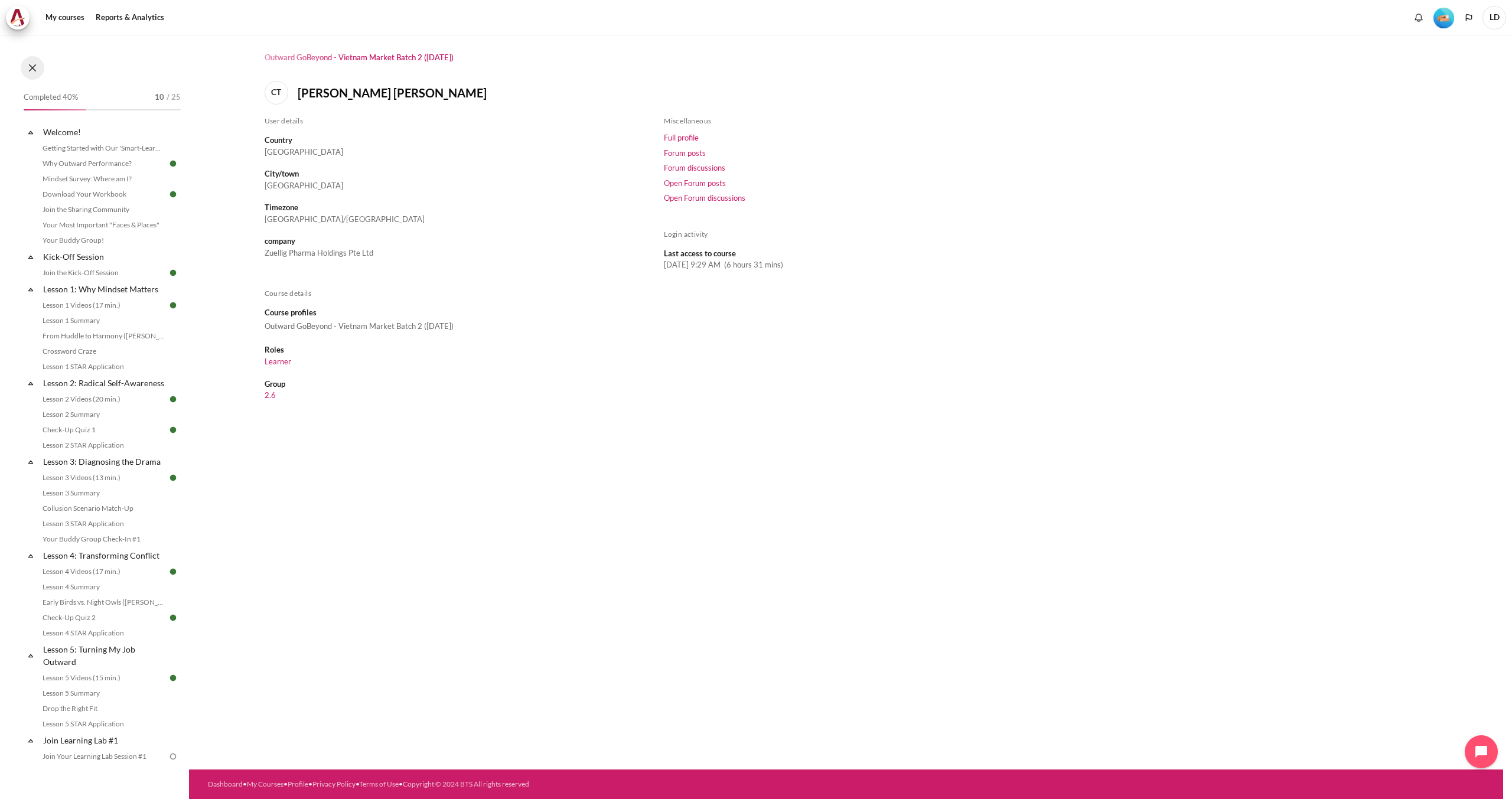
click at [25, 64] on button at bounding box center [33, 68] width 24 height 24
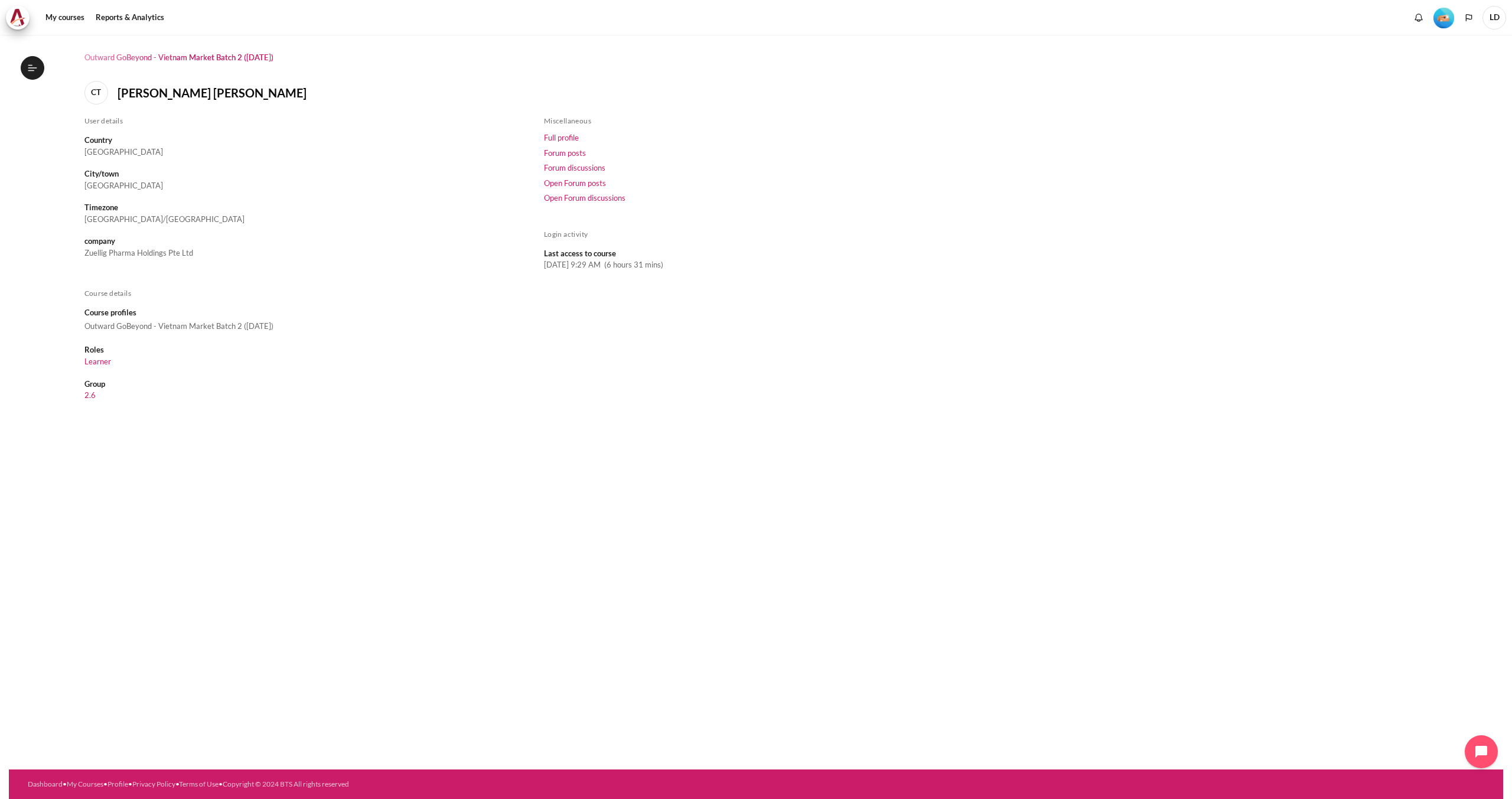
click at [1447, 20] on img "Level #2" at bounding box center [1444, 18] width 21 height 21
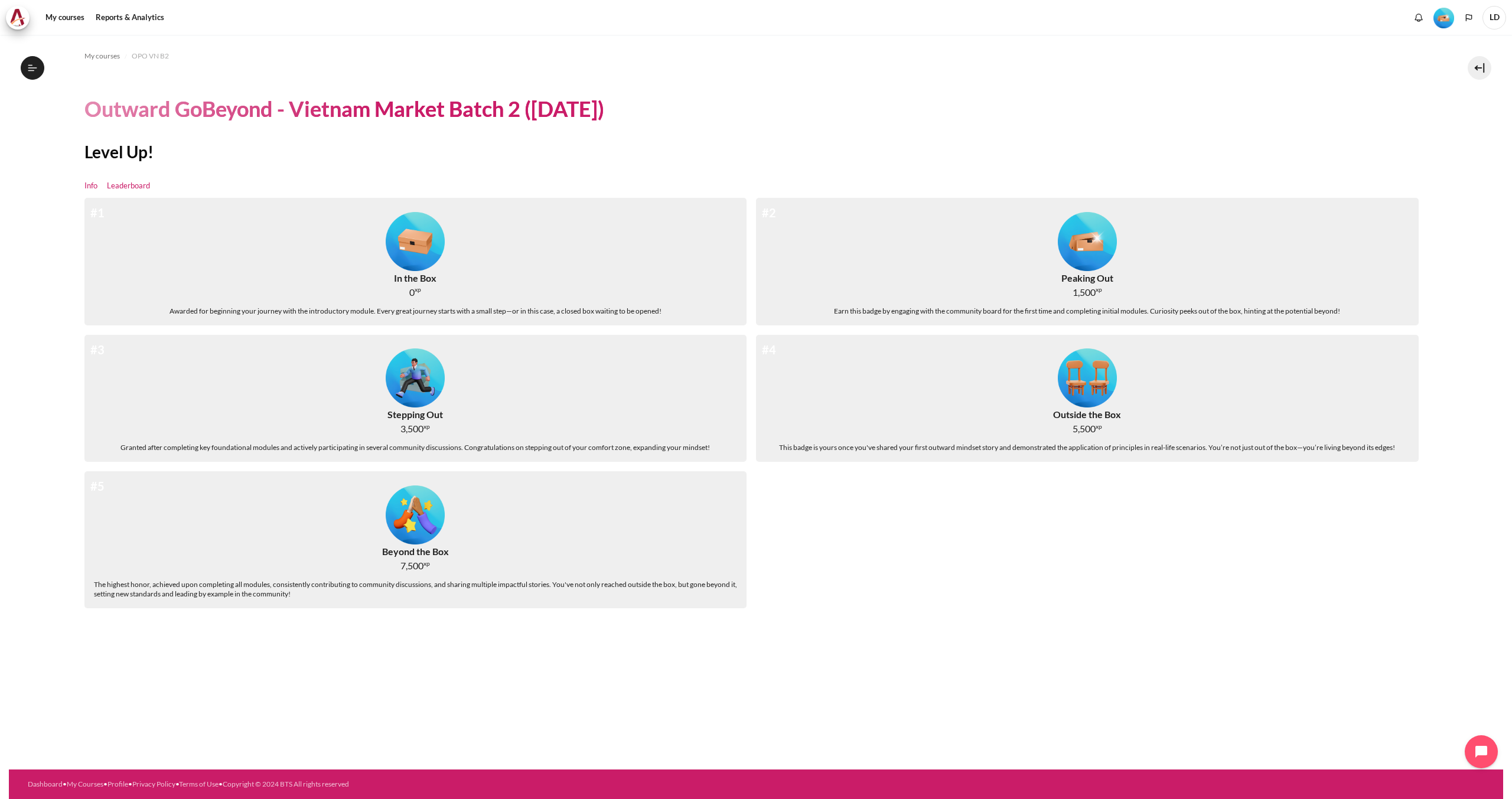
click at [130, 185] on link "Leaderboard" at bounding box center [128, 186] width 43 height 12
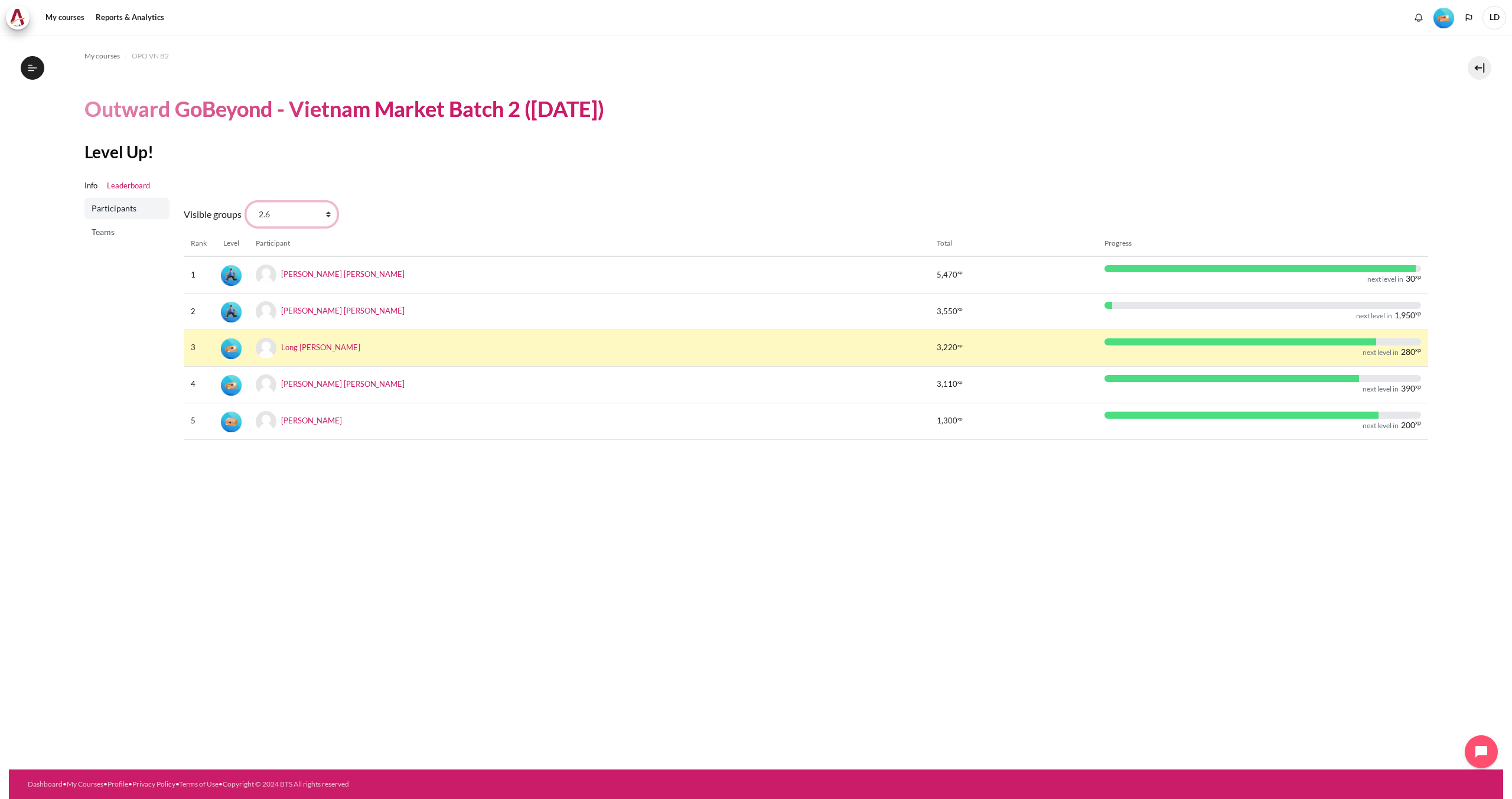
click at [298, 219] on select "All participants 2.6 2.1 2.2 2.3 2.4 2.5 2.7 2.8" at bounding box center [292, 215] width 91 height 25
select select "0"
click at [247, 202] on select "All participants 2.6 2.1 2.2 2.3 2.4 2.5 2.7 2.8" at bounding box center [292, 215] width 91 height 25
click at [110, 237] on span "Teams" at bounding box center [128, 232] width 73 height 12
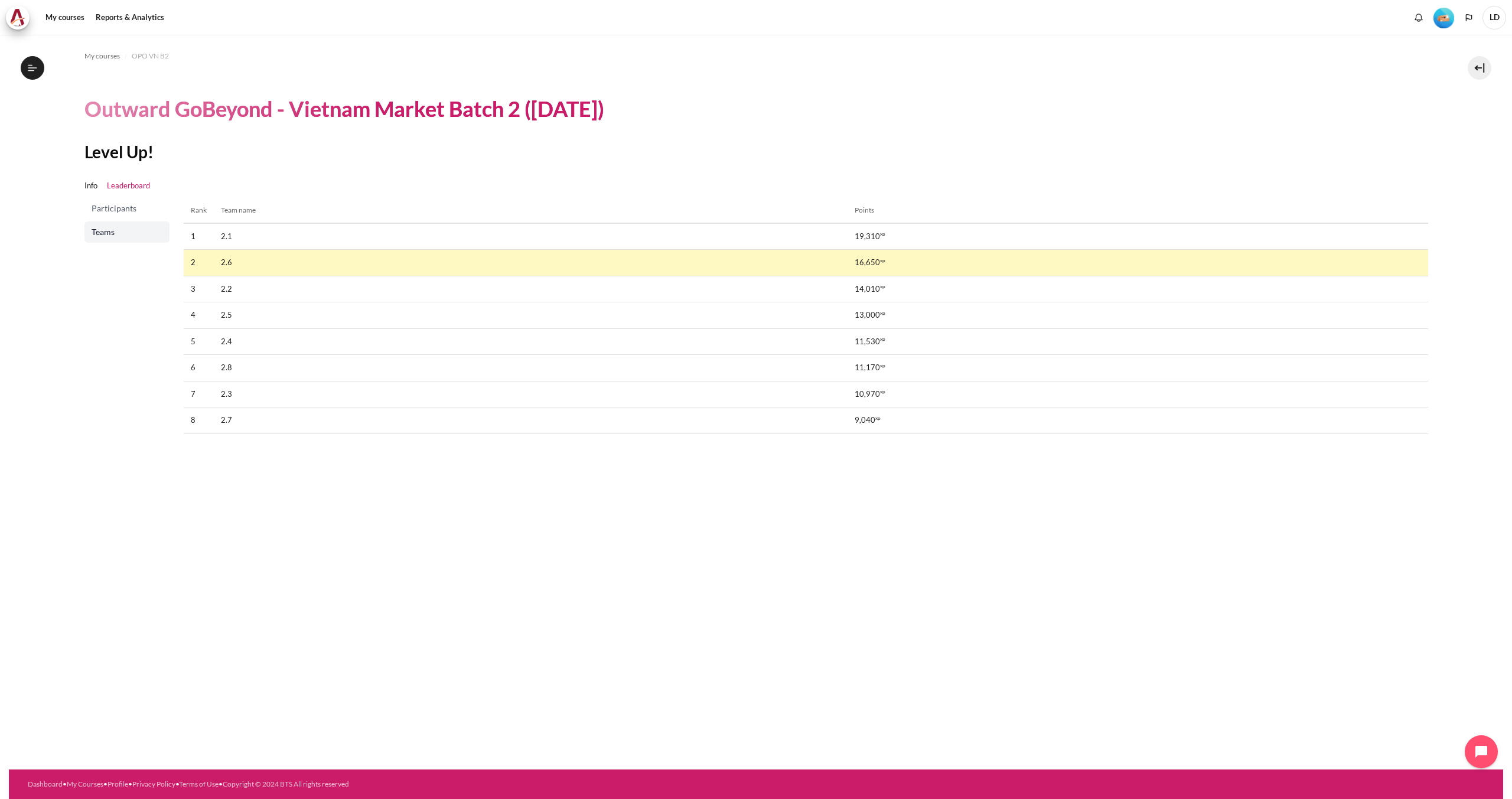
click at [111, 205] on span "Participants" at bounding box center [128, 208] width 73 height 12
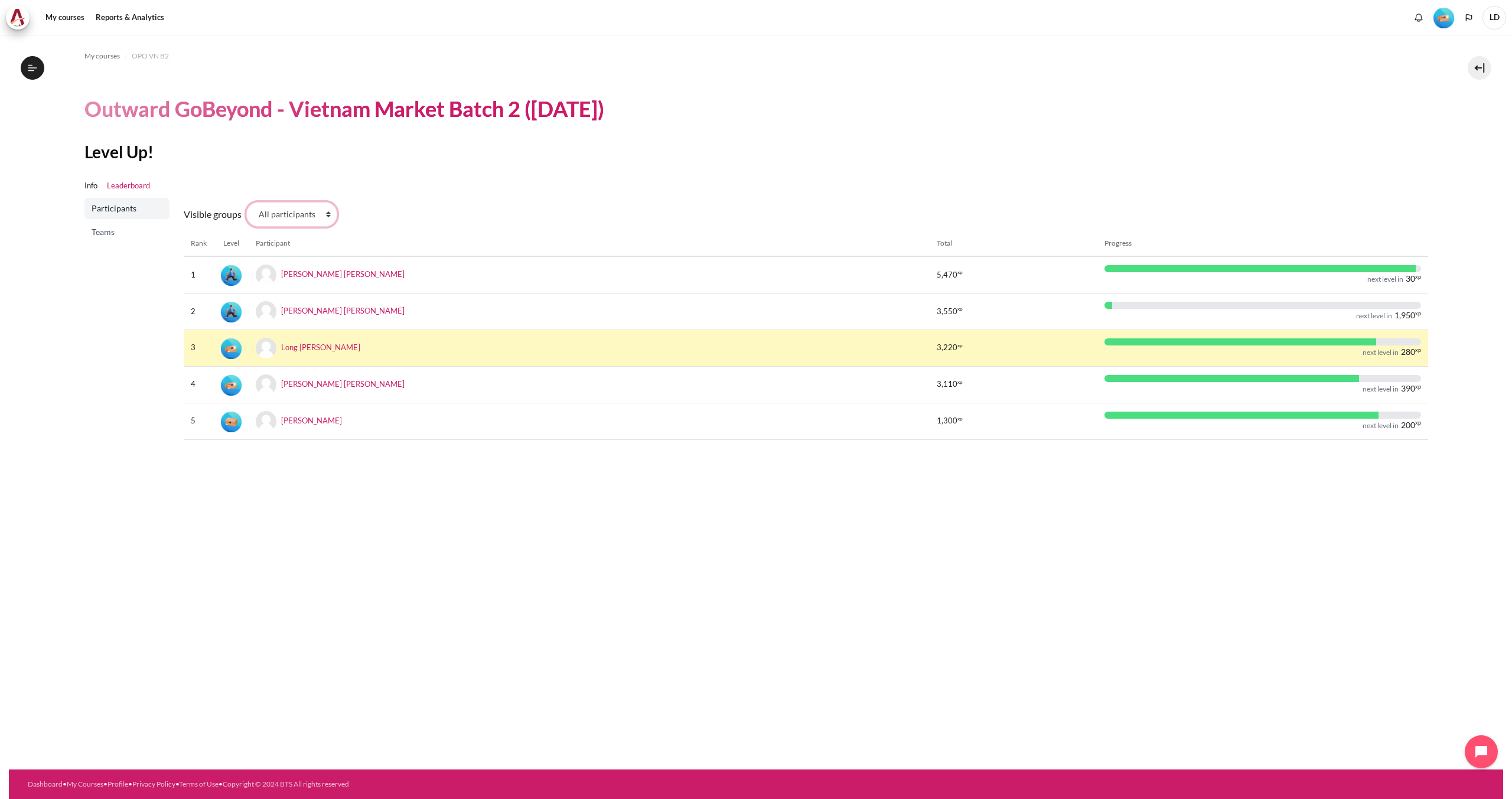
click at [318, 222] on select "All participants 2.6 2.1 2.2 2.3 2.4 2.5 2.7 2.8" at bounding box center [292, 215] width 91 height 25
click at [247, 202] on select "All participants 2.6 2.1 2.2 2.3 2.4 2.5 2.7 2.8" at bounding box center [292, 215] width 91 height 25
click at [112, 233] on span "Teams" at bounding box center [128, 232] width 73 height 12
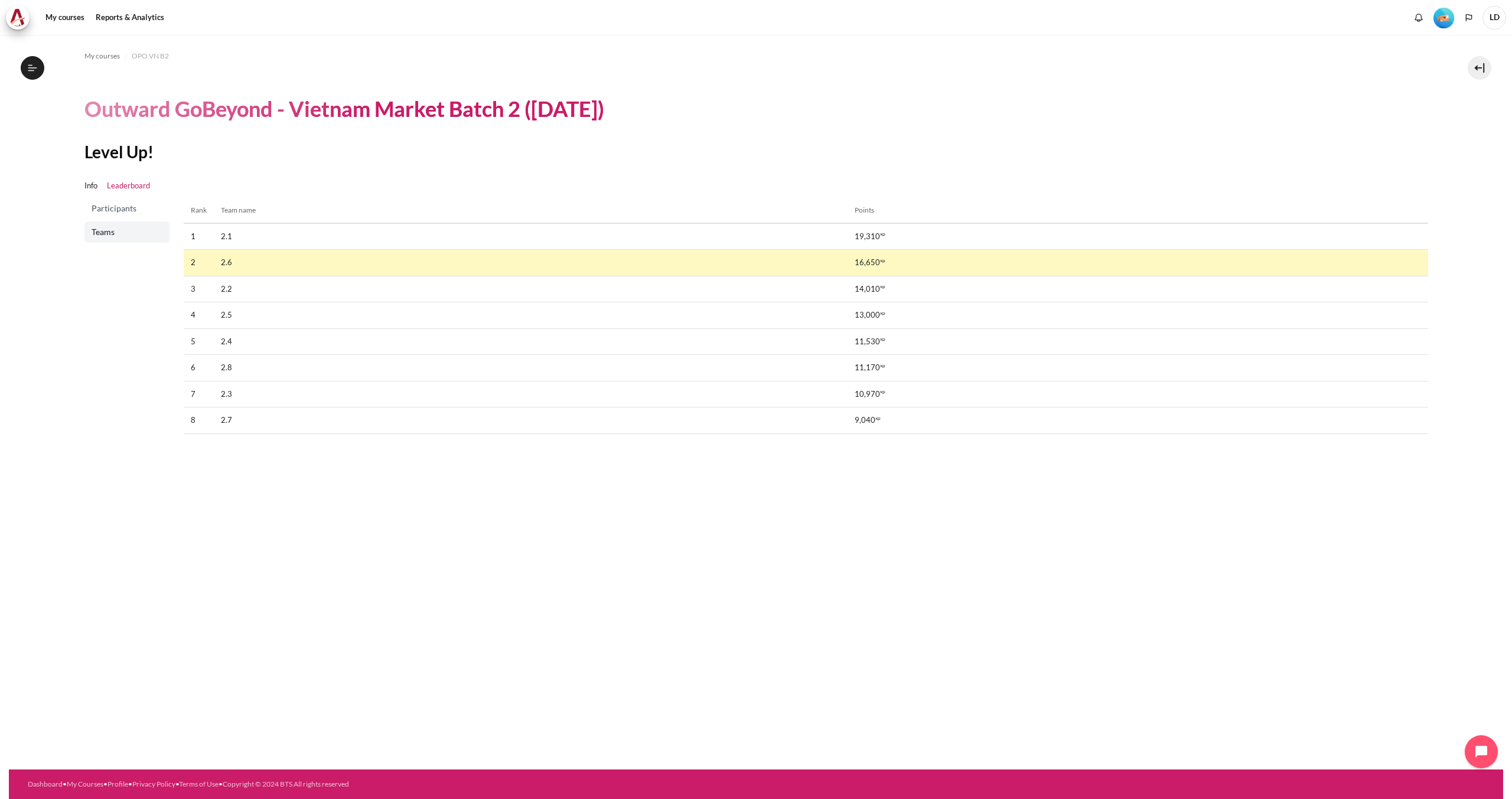
click at [132, 209] on span "Participants" at bounding box center [128, 208] width 73 height 12
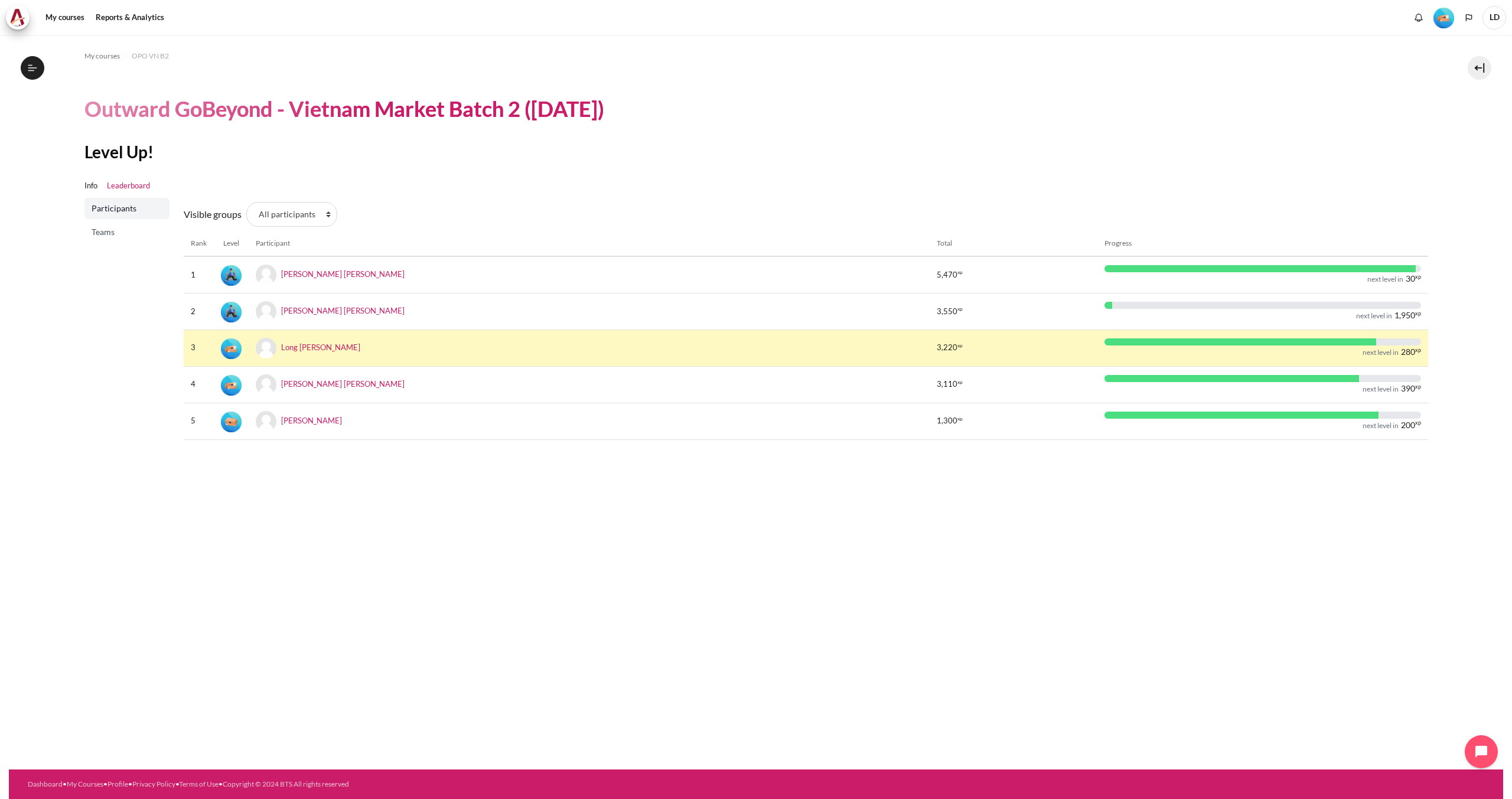
click at [1449, 17] on img "Level #2" at bounding box center [1444, 18] width 21 height 21
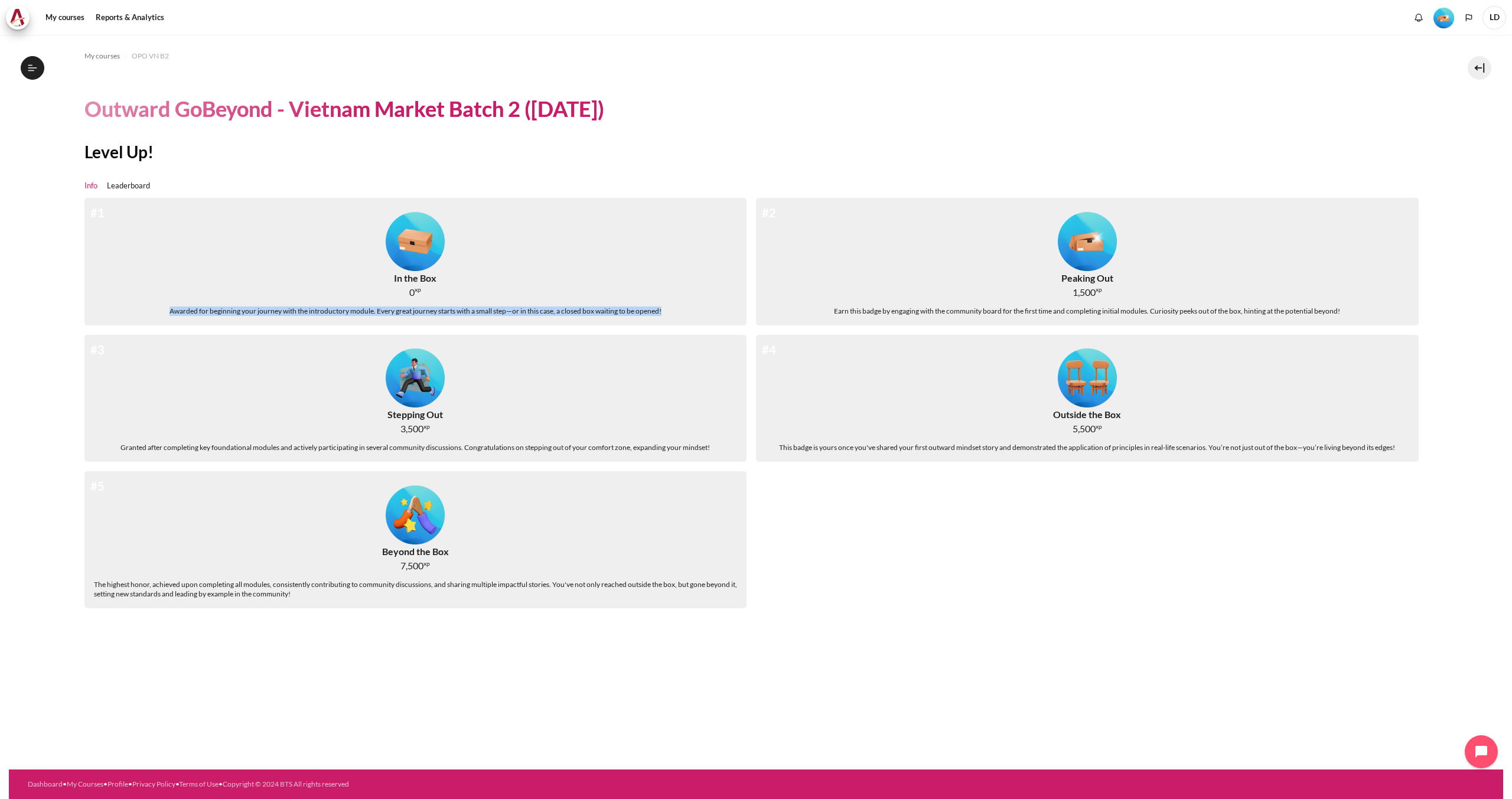
drag, startPoint x: 167, startPoint y: 312, endPoint x: 674, endPoint y: 316, distance: 507.0
click at [674, 316] on div "#1 In the Box 0 xp Awarded for beginning your journey with the introductory mod…" at bounding box center [415, 261] width 663 height 127
click at [410, 256] on img "Level #1" at bounding box center [415, 241] width 59 height 59
click at [861, 386] on div "#4 Outside the Box 5,500 xp This badge is yours once you've shared your first o…" at bounding box center [1087, 398] width 663 height 127
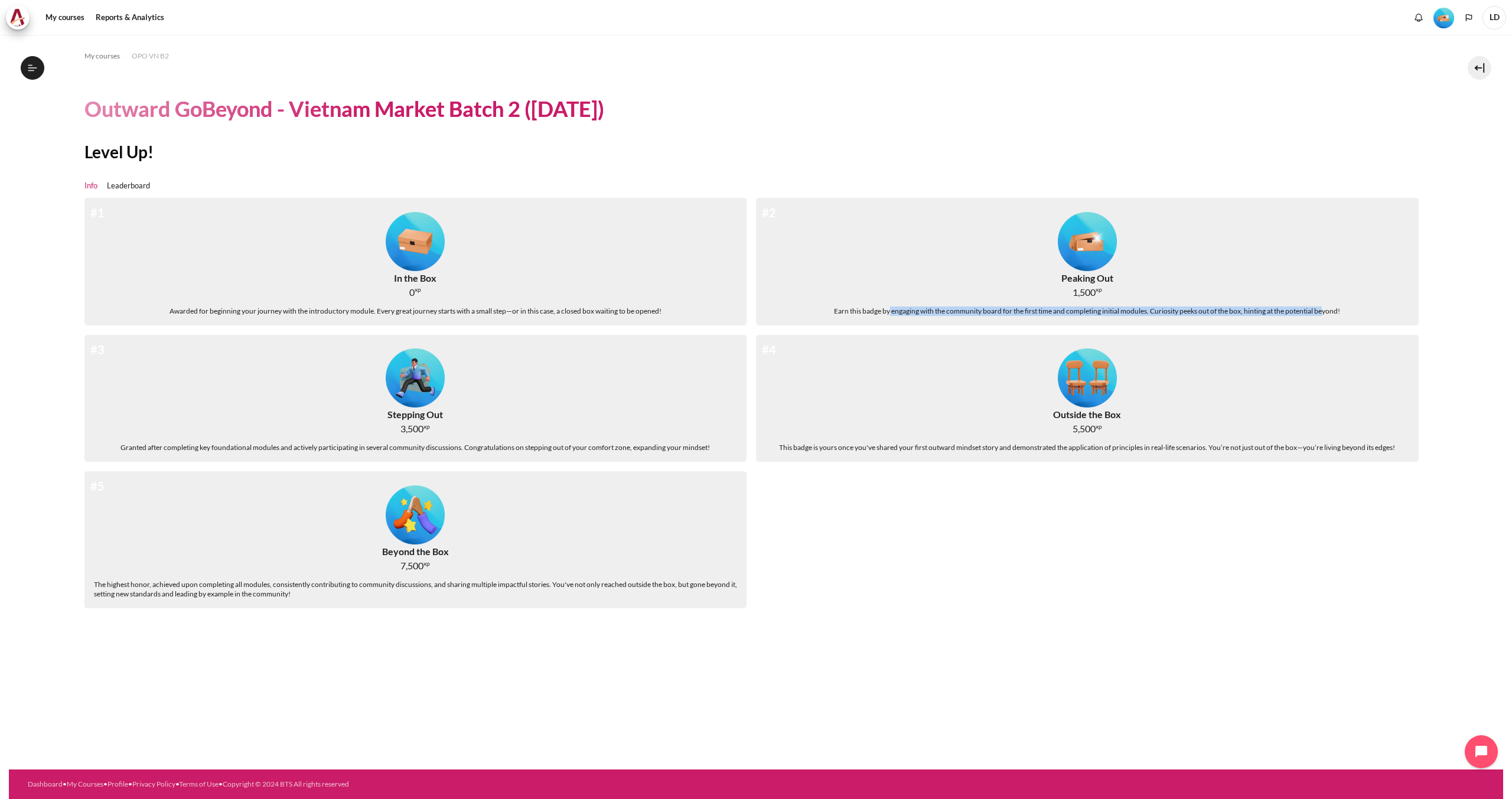
drag, startPoint x: 889, startPoint y: 309, endPoint x: 1326, endPoint y: 330, distance: 437.5
click at [1326, 330] on div "#2 Peaking Out 1,500 xp Earn this badge by engaging with the community board fo…" at bounding box center [1092, 266] width 672 height 137
click at [1356, 493] on div "#1 In the Box 0 xp Awarded for beginning your journey with the introductory mod…" at bounding box center [756, 408] width 1344 height 420
drag, startPoint x: 1228, startPoint y: 304, endPoint x: 1247, endPoint y: 332, distance: 33.8
click at [1247, 332] on div "#2 Peaking Out 1,500 xp Earn this badge by engaging with the community board fo…" at bounding box center [1092, 266] width 672 height 137
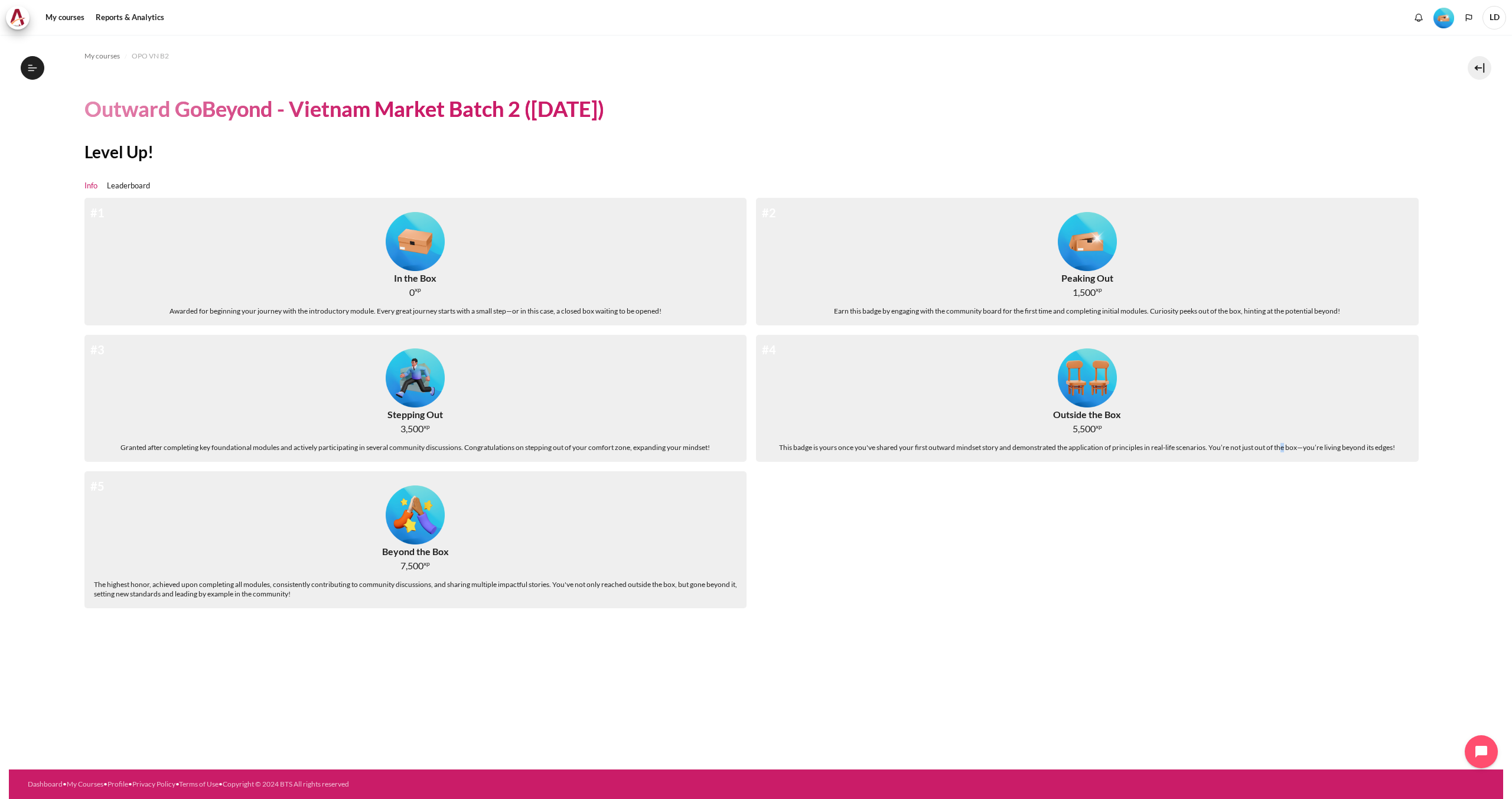
drag, startPoint x: 1283, startPoint y: 421, endPoint x: 1276, endPoint y: 426, distance: 8.6
click at [1276, 426] on div "#4 Outside the Box 5,500 xp This badge is yours once you've shared your first o…" at bounding box center [1087, 398] width 663 height 127
drag, startPoint x: 791, startPoint y: 445, endPoint x: 1012, endPoint y: 466, distance: 222.0
click at [1012, 466] on div "#4 Outside the Box 5,500 xp This badge is yours once you've shared your first o…" at bounding box center [1092, 403] width 672 height 137
click at [981, 513] on div "#1 In the Box 0 xp Awarded for beginning your journey with the introductory mod…" at bounding box center [756, 408] width 1344 height 420
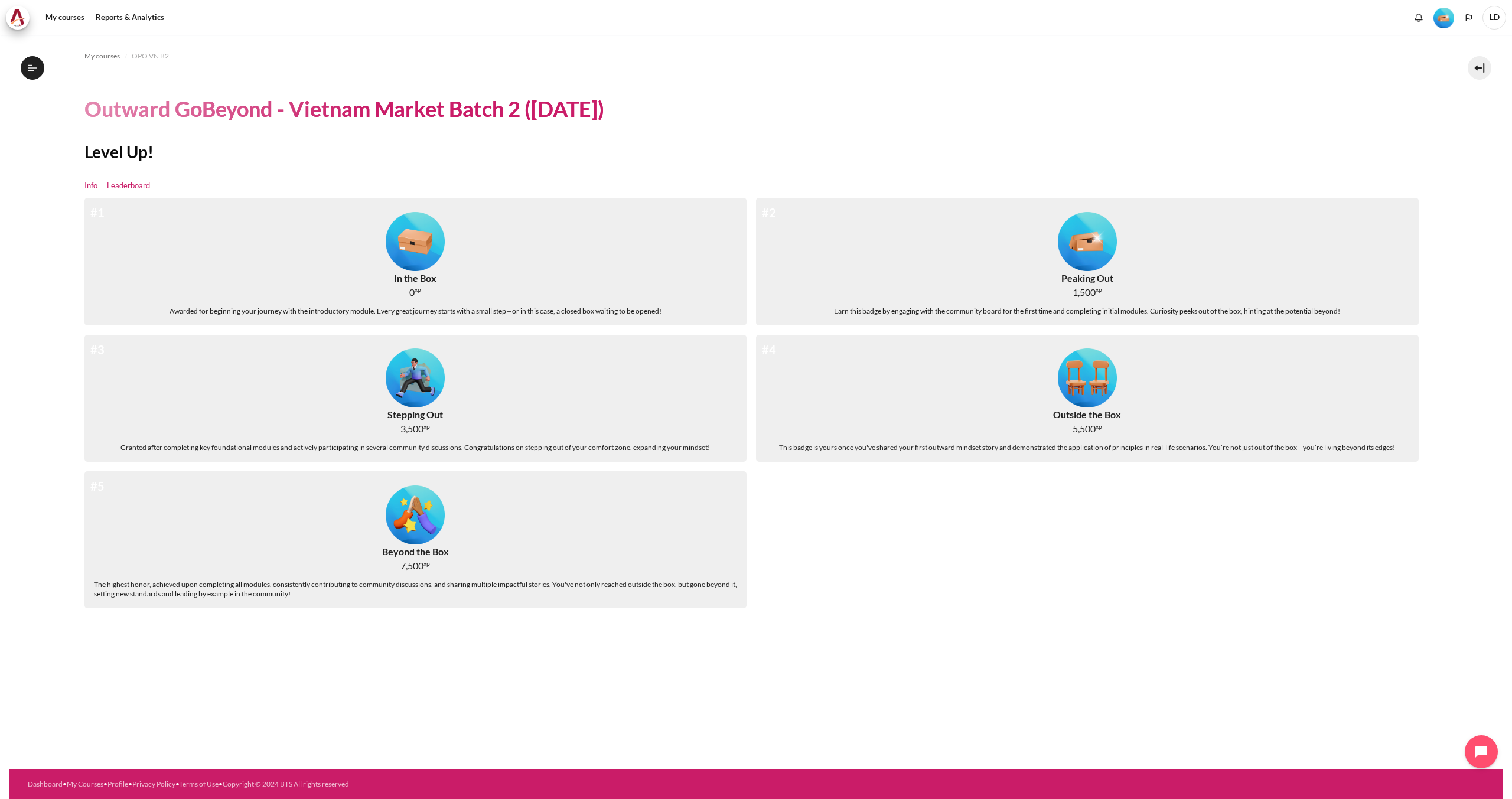
click at [137, 186] on link "Leaderboard" at bounding box center [128, 186] width 43 height 12
